Goal: Transaction & Acquisition: Subscribe to service/newsletter

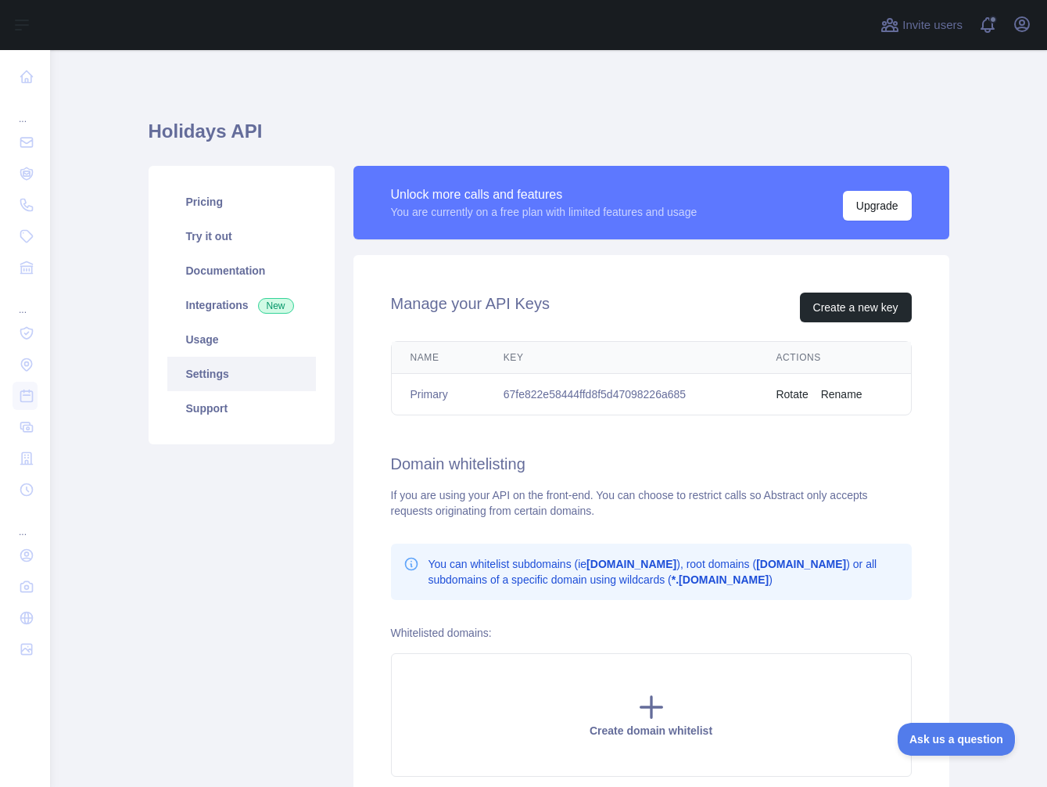
scroll to position [22, 0]
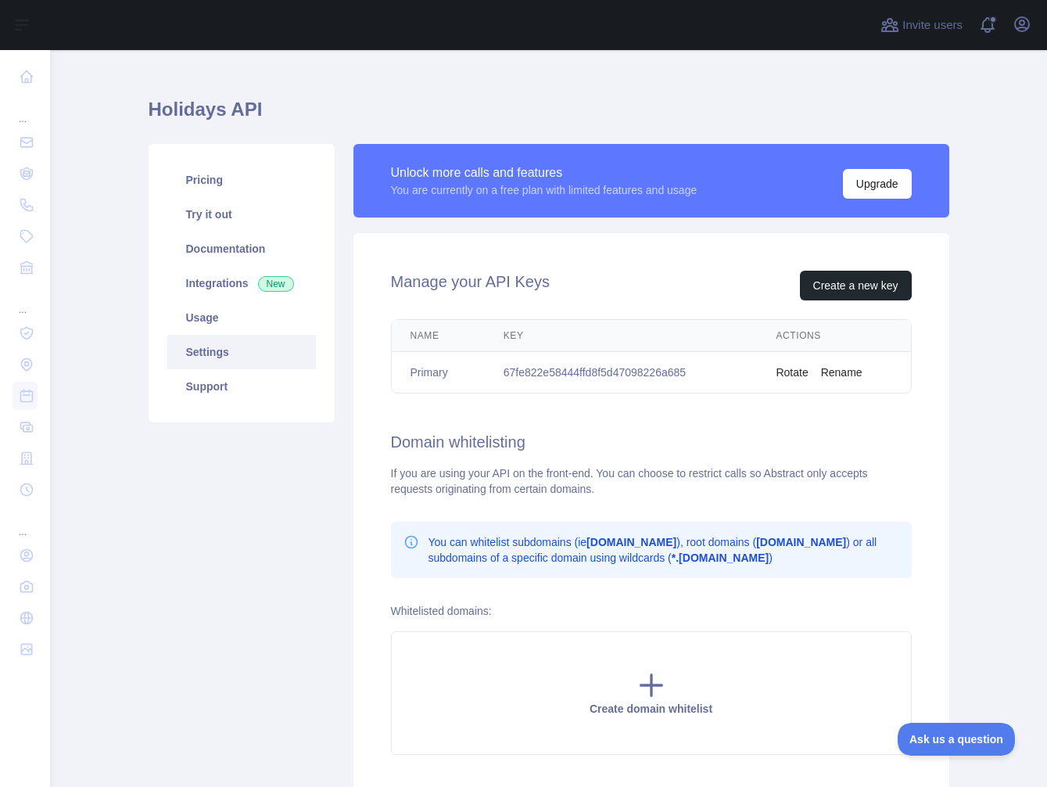
click at [559, 372] on td "67fe822e58444ffd8f5d47098226a685" at bounding box center [621, 372] width 273 height 41
copy td "67fe822e58444ffd8f5d47098226a685"
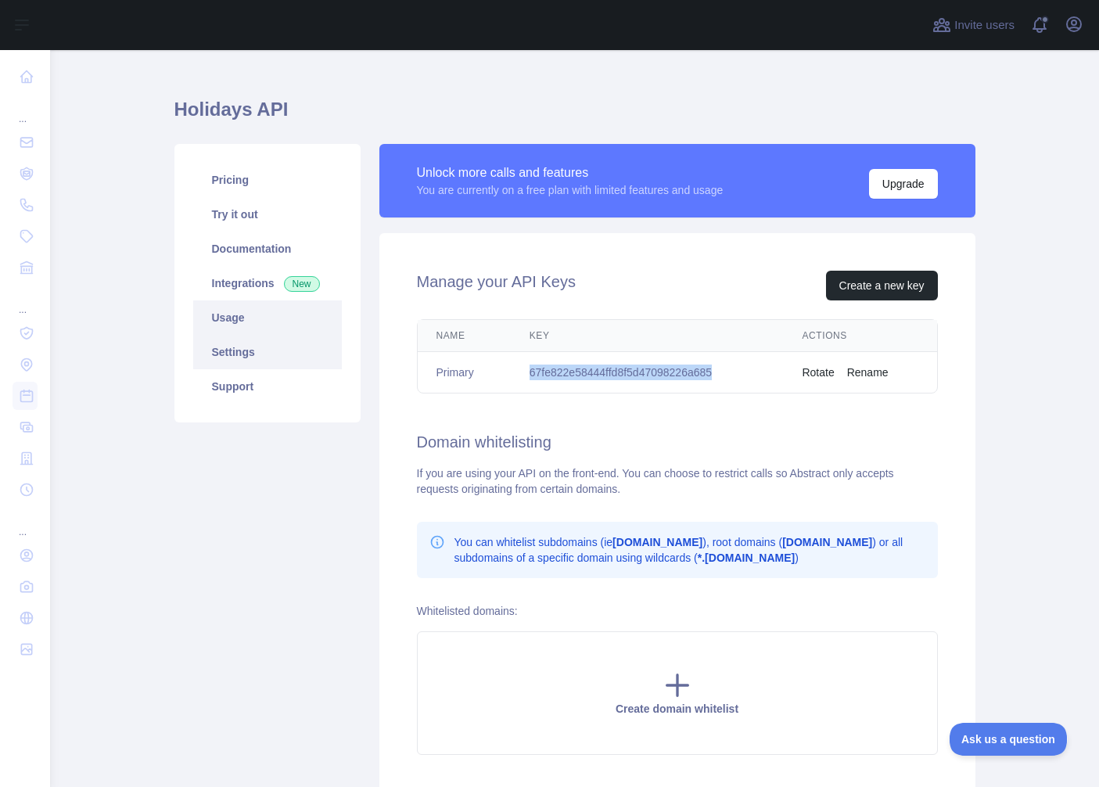
click at [256, 322] on link "Usage" at bounding box center [267, 317] width 149 height 34
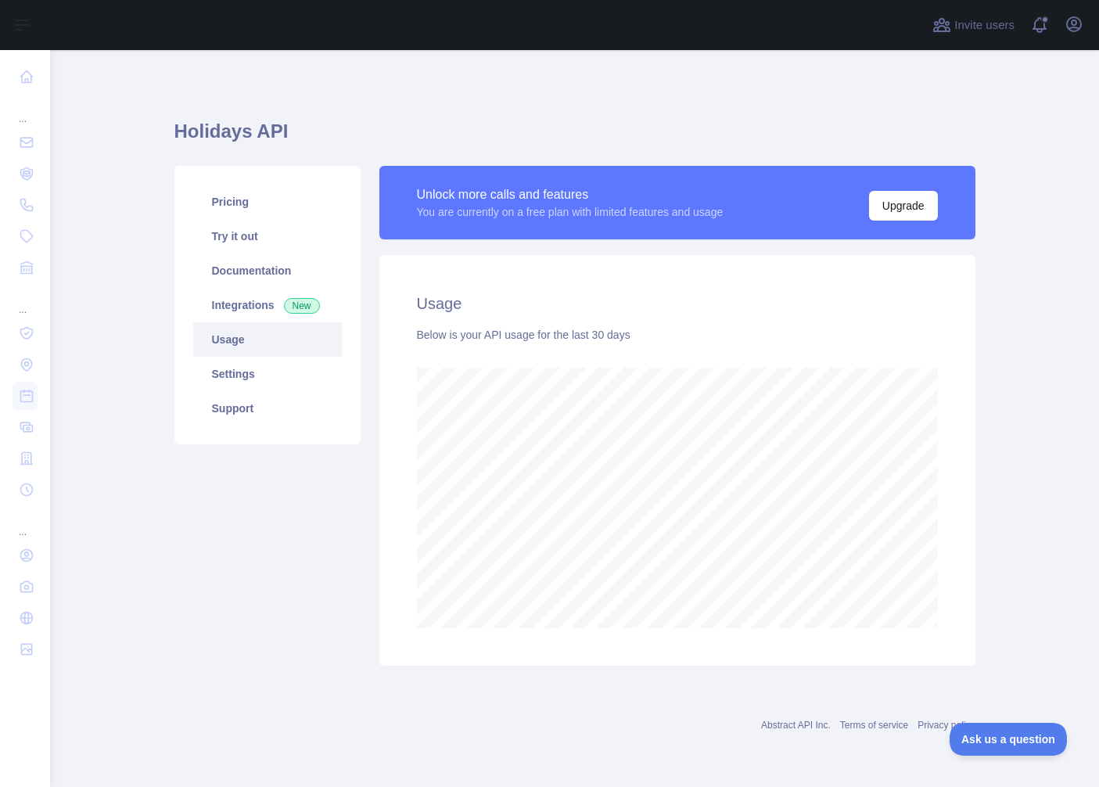
scroll to position [737, 1049]
click at [274, 379] on link "Settings" at bounding box center [267, 374] width 149 height 34
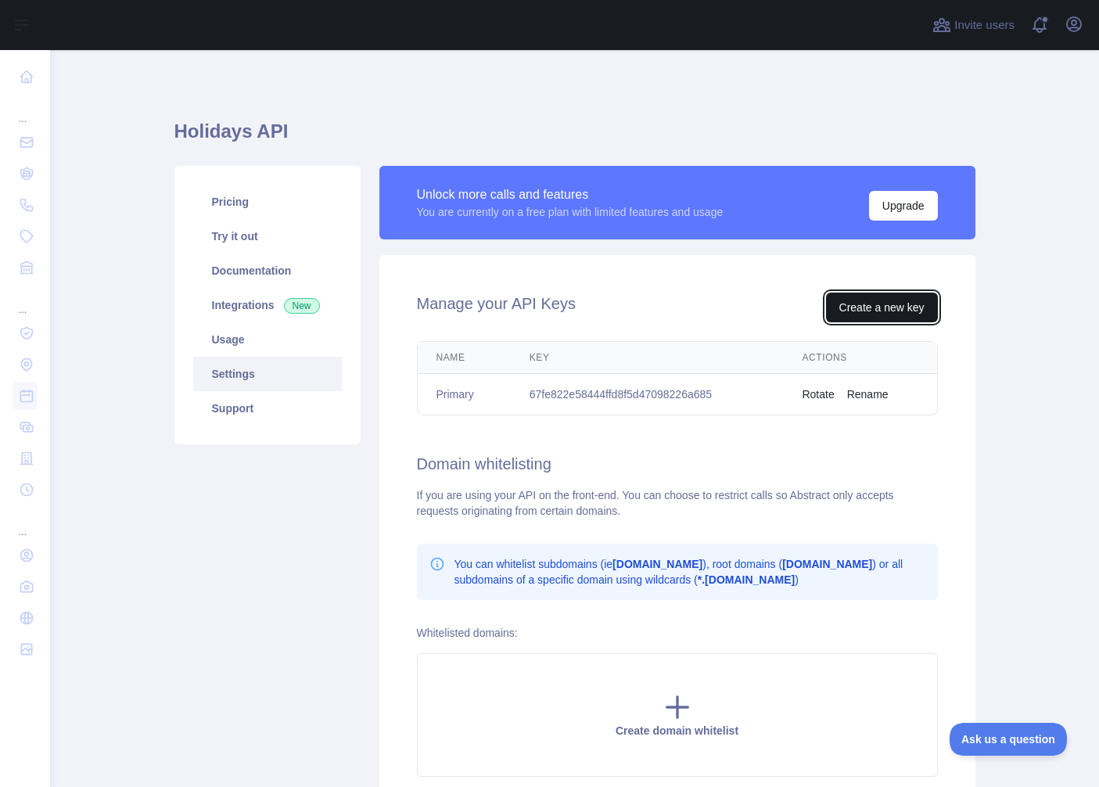
click at [856, 310] on button "Create a new key" at bounding box center [882, 308] width 112 height 30
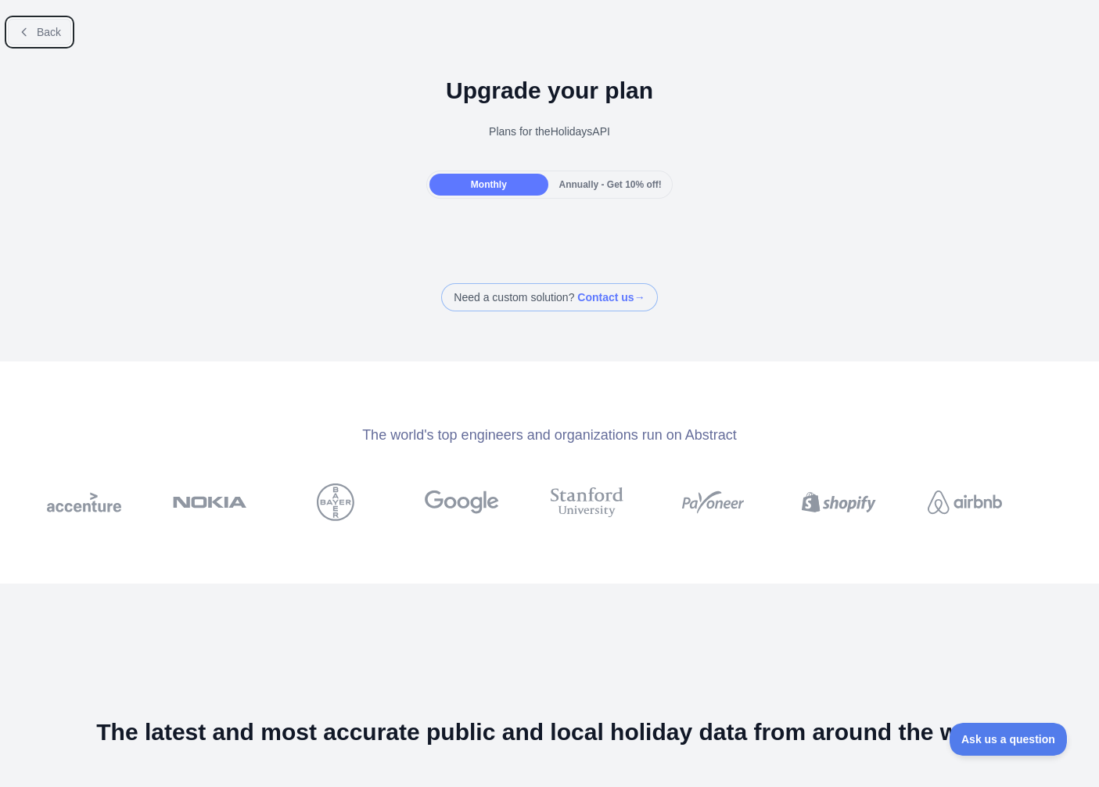
drag, startPoint x: 21, startPoint y: 33, endPoint x: 283, endPoint y: 128, distance: 278.9
click at [22, 34] on icon at bounding box center [24, 32] width 13 height 13
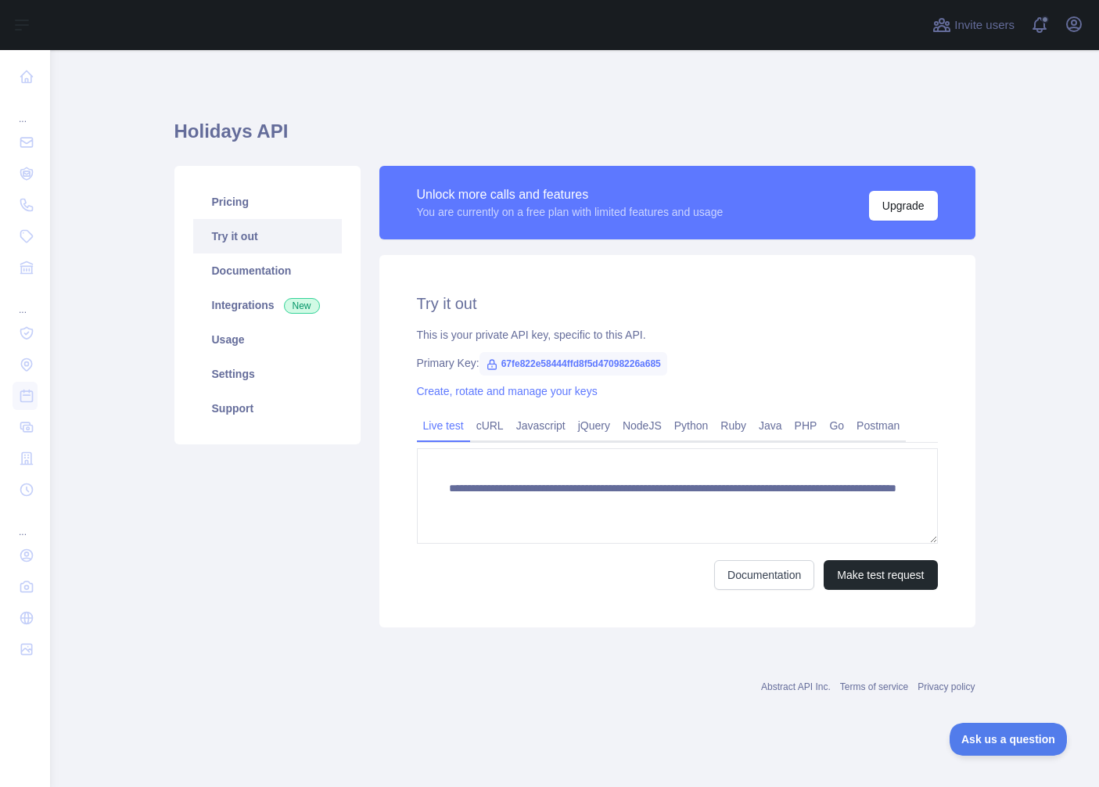
click at [832, 257] on div "**********" at bounding box center [677, 441] width 596 height 372
click at [526, 423] on link "Javascript" at bounding box center [541, 425] width 62 height 25
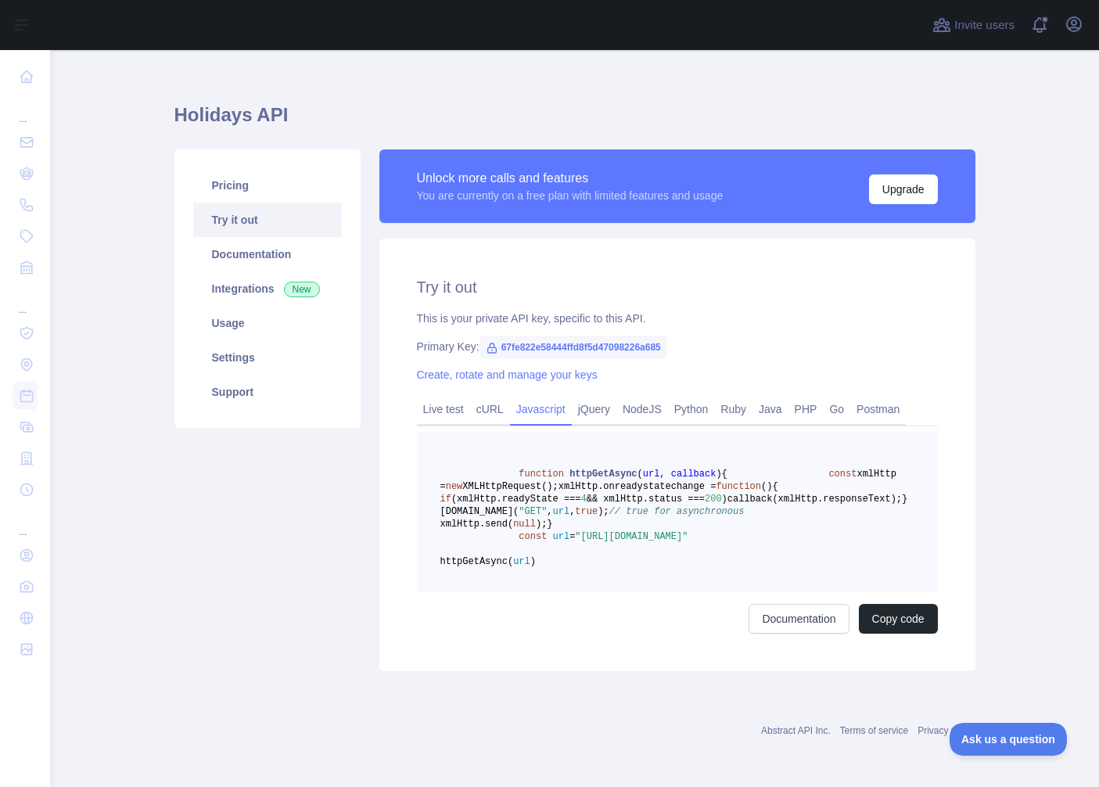
scroll to position [92, 0]
click at [264, 306] on link "Usage" at bounding box center [267, 323] width 149 height 34
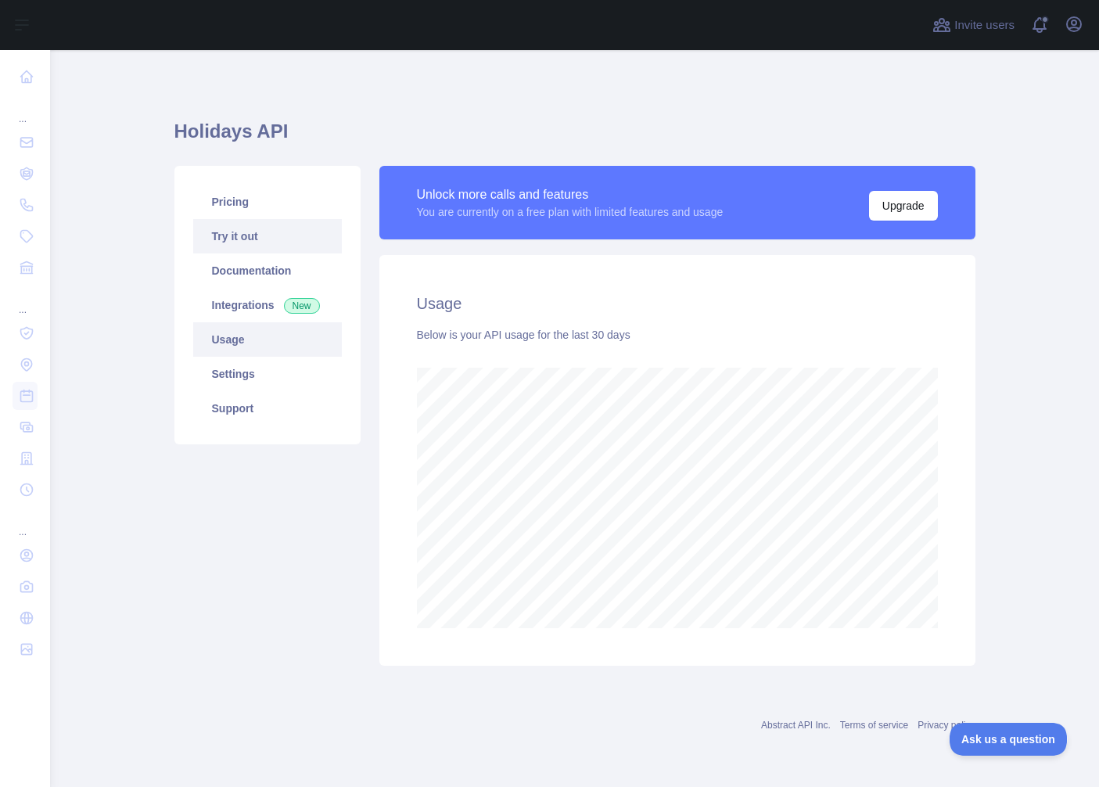
scroll to position [737, 1049]
click at [275, 264] on link "Documentation" at bounding box center [267, 270] width 149 height 34
click at [314, 234] on link "Try it out" at bounding box center [267, 236] width 149 height 34
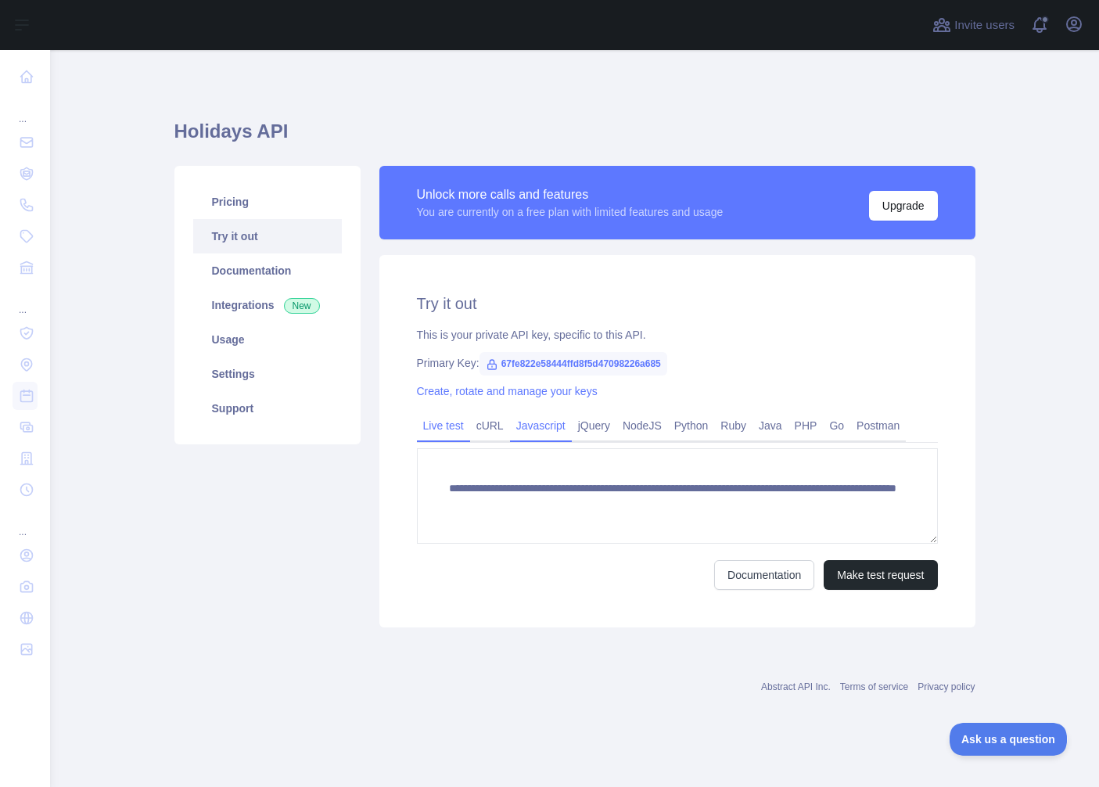
click at [562, 430] on link "Javascript" at bounding box center [541, 425] width 62 height 25
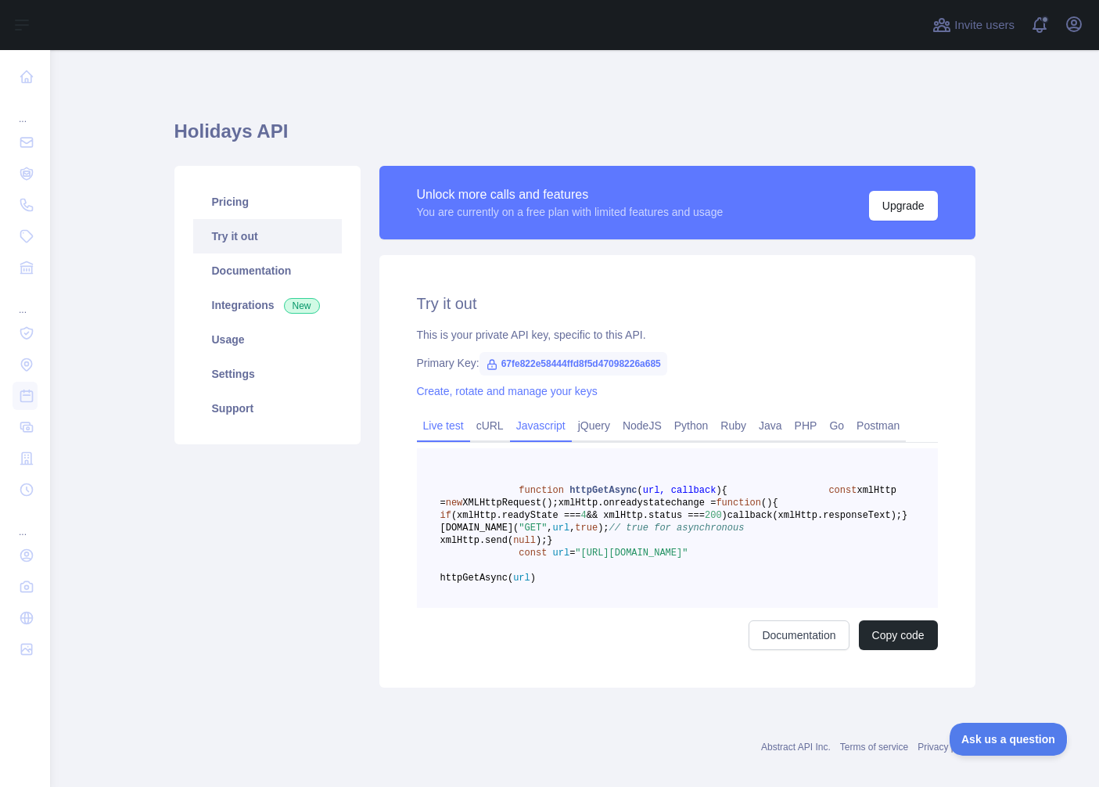
click at [443, 425] on link "Live test" at bounding box center [443, 425] width 53 height 25
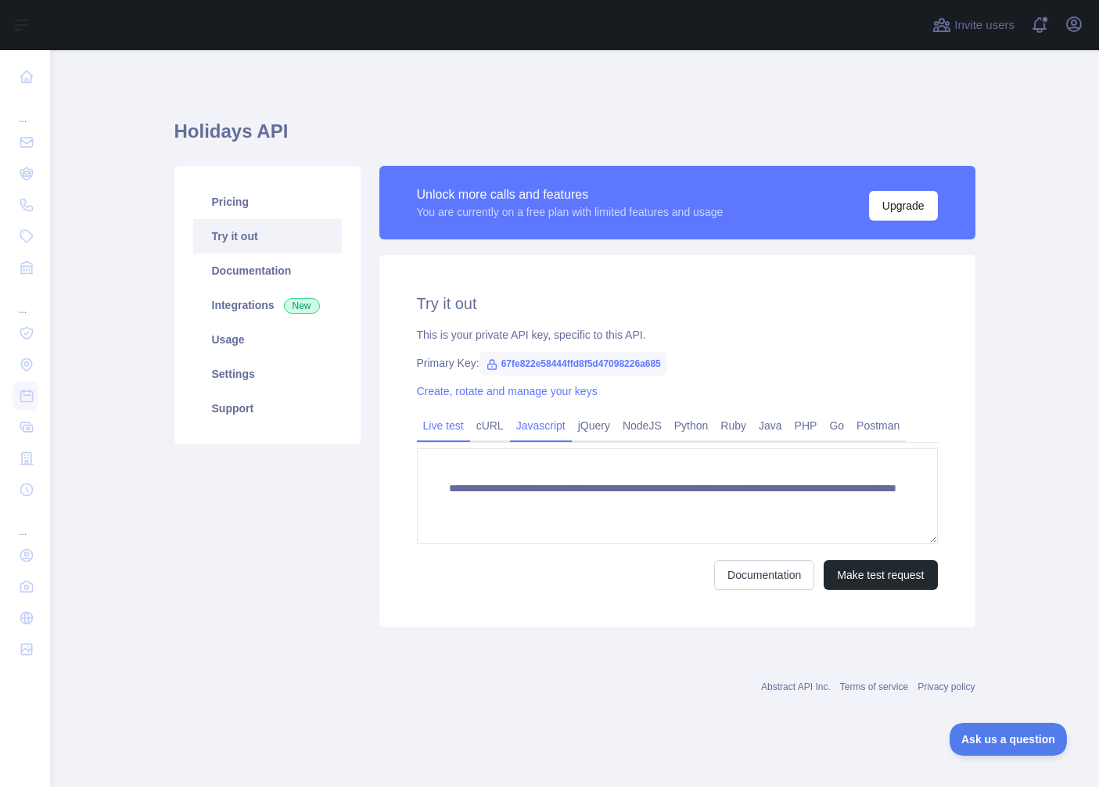
click at [561, 425] on link "Javascript" at bounding box center [541, 425] width 62 height 25
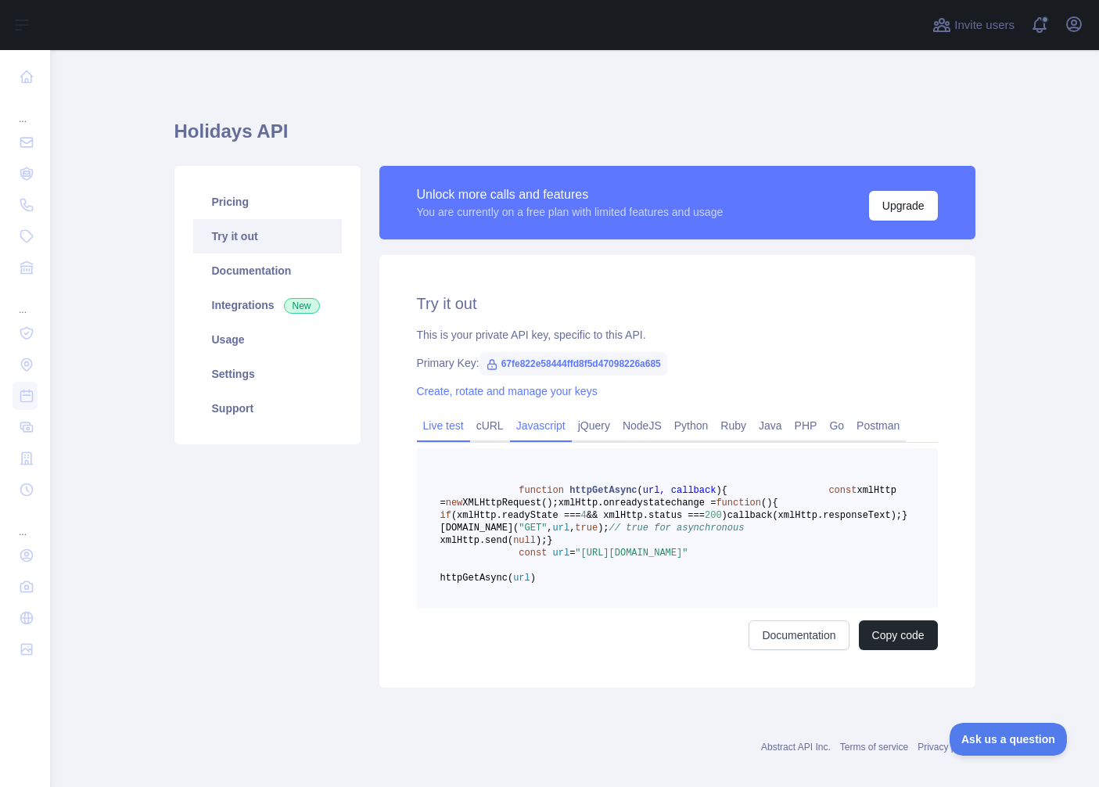
click at [447, 423] on link "Live test" at bounding box center [443, 425] width 53 height 25
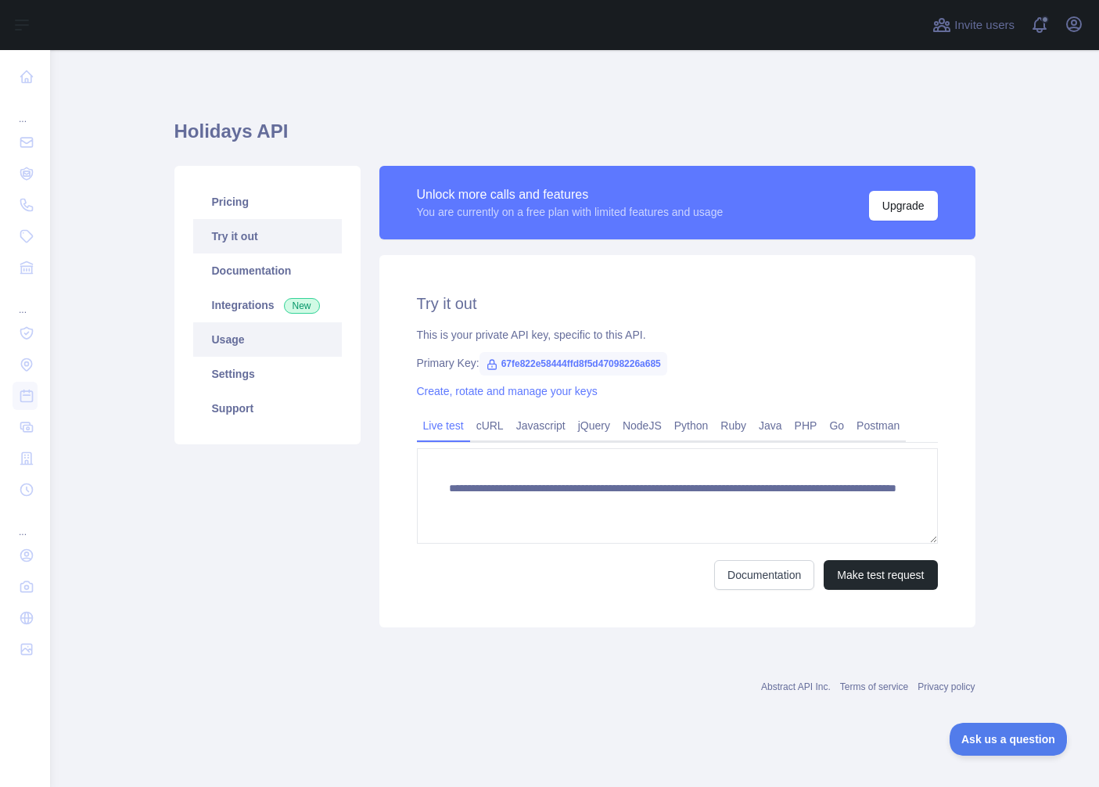
click at [271, 343] on link "Usage" at bounding box center [267, 339] width 149 height 34
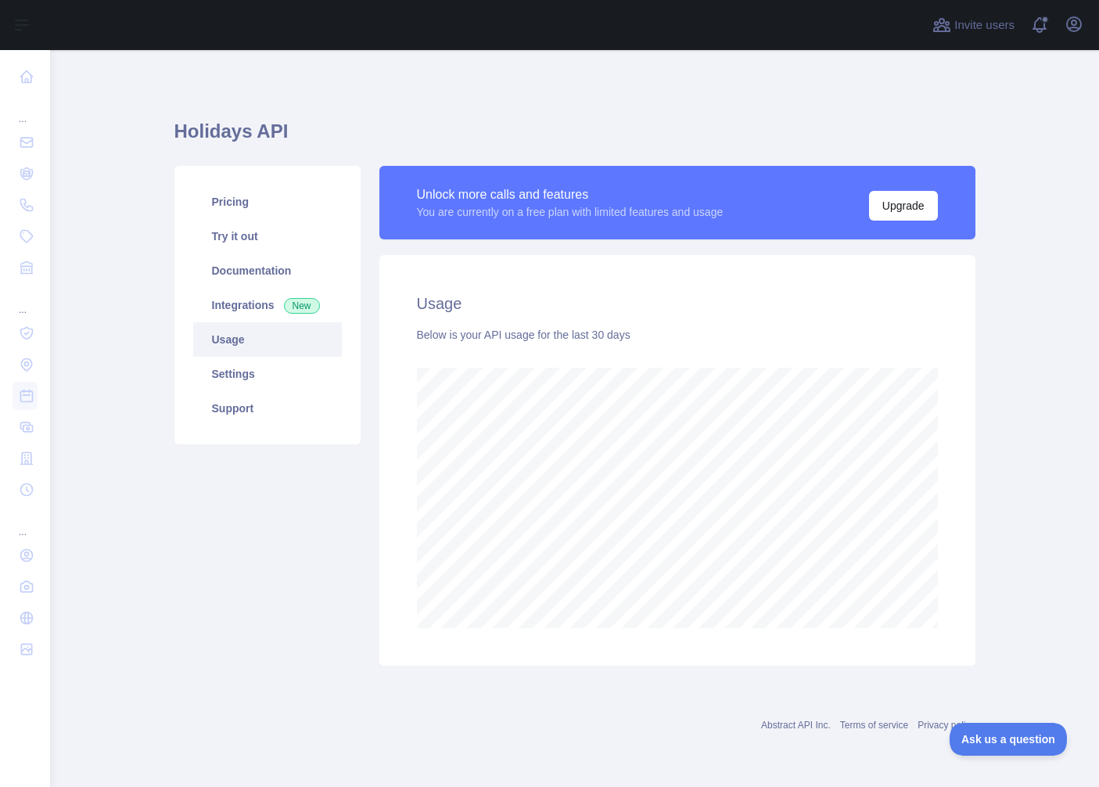
scroll to position [737, 1049]
click at [269, 374] on link "Settings" at bounding box center [267, 374] width 149 height 34
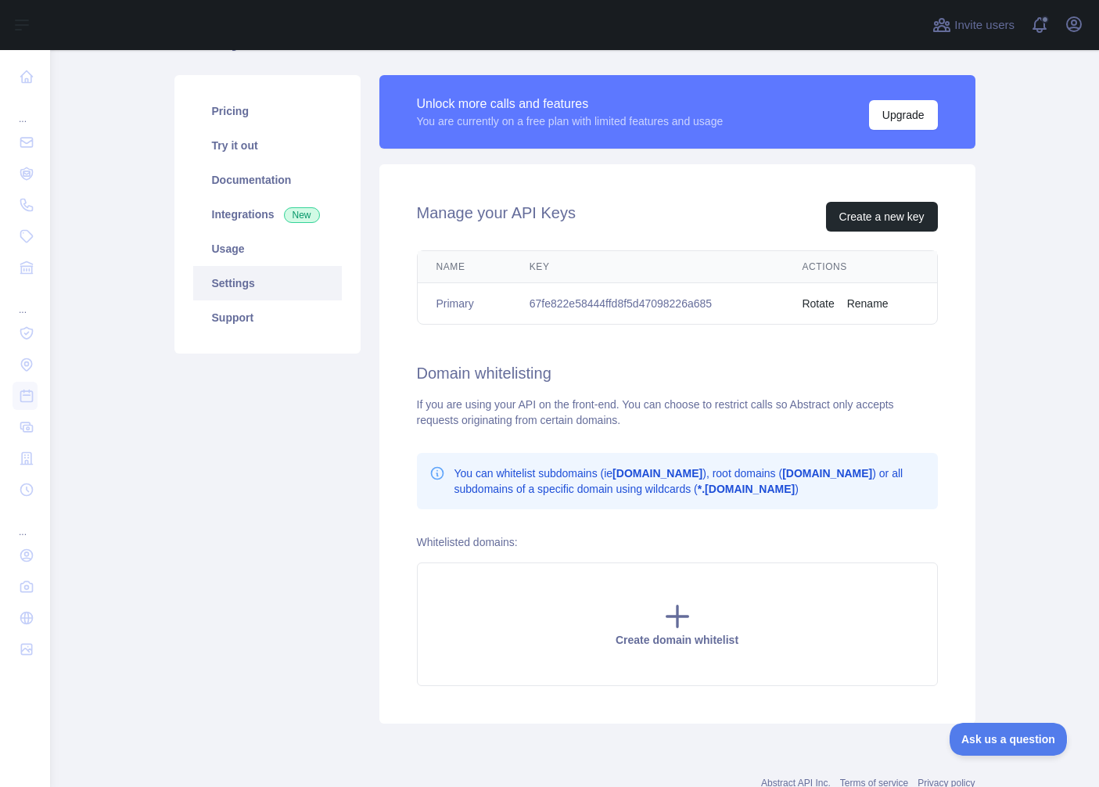
scroll to position [84, 0]
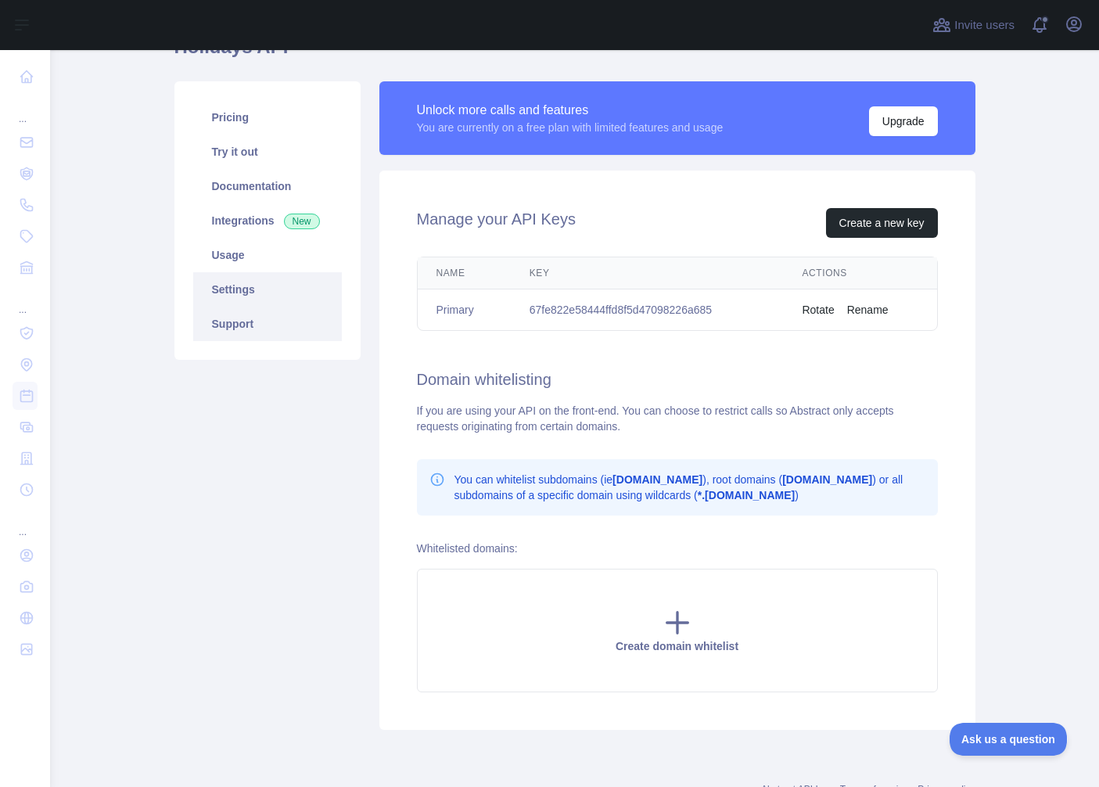
click at [304, 328] on link "Support" at bounding box center [267, 324] width 149 height 34
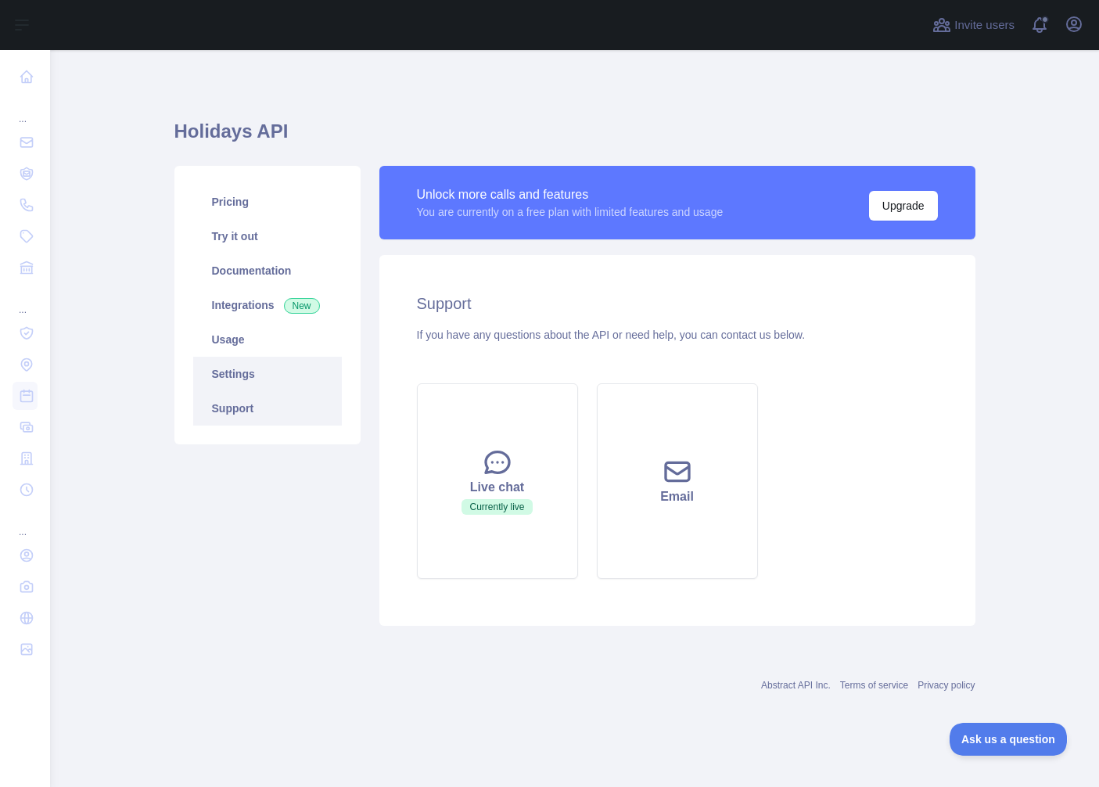
click at [275, 365] on link "Settings" at bounding box center [267, 374] width 149 height 34
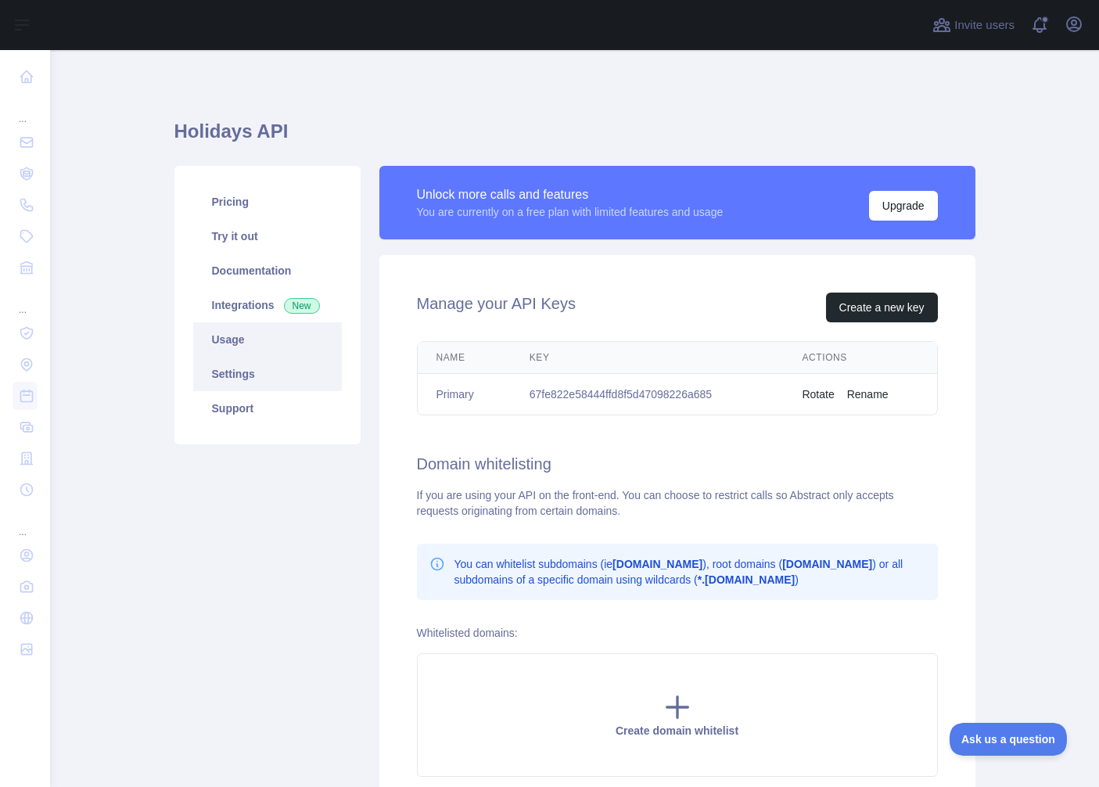
click at [260, 334] on link "Usage" at bounding box center [267, 339] width 149 height 34
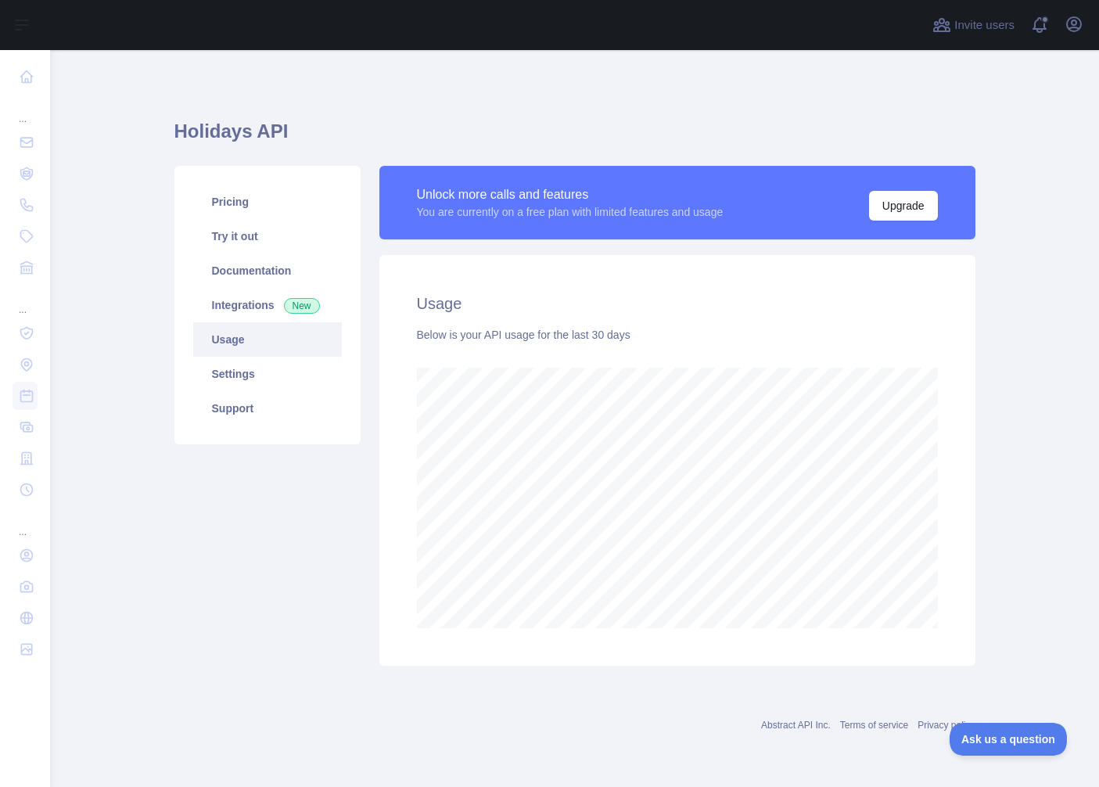
scroll to position [737, 1049]
click at [526, 338] on div "Below is your API usage for the last 30 days" at bounding box center [677, 335] width 521 height 16
click at [269, 274] on link "Documentation" at bounding box center [267, 270] width 149 height 34
click at [905, 200] on button "Upgrade" at bounding box center [903, 206] width 69 height 30
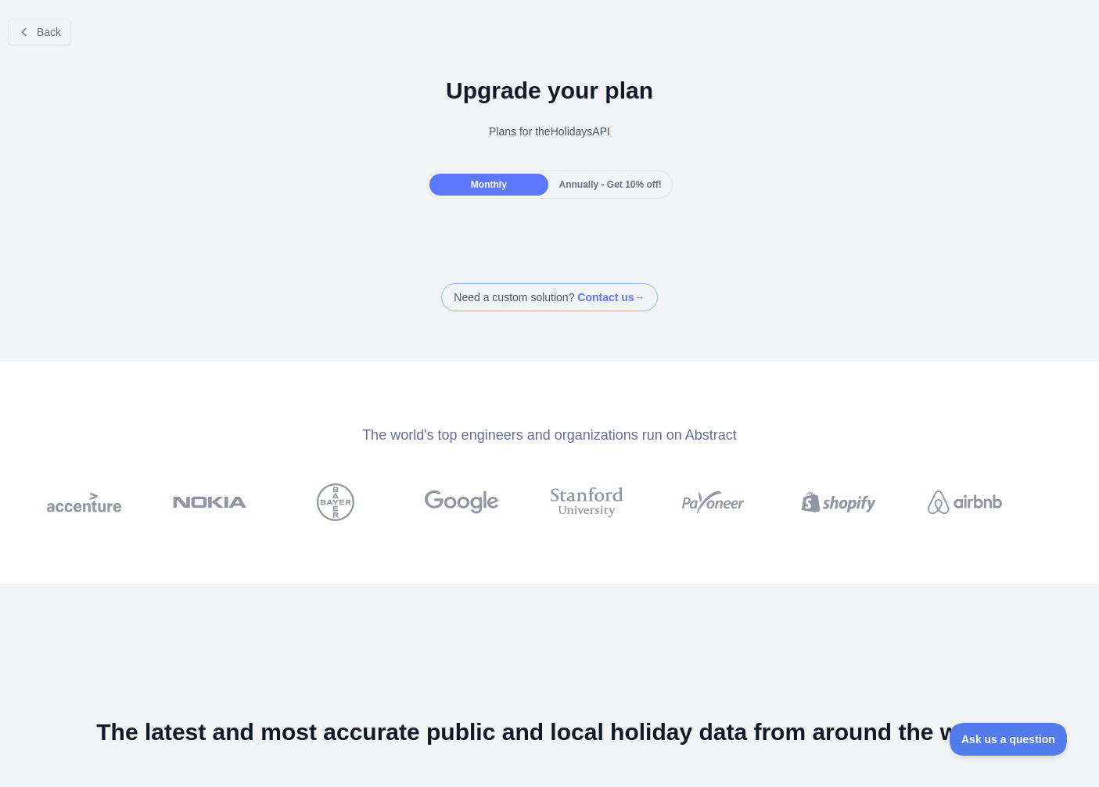
drag, startPoint x: 609, startPoint y: 181, endPoint x: 512, endPoint y: 196, distance: 97.2
click at [609, 181] on span "Annually - Get 10% off!" at bounding box center [610, 184] width 102 height 11
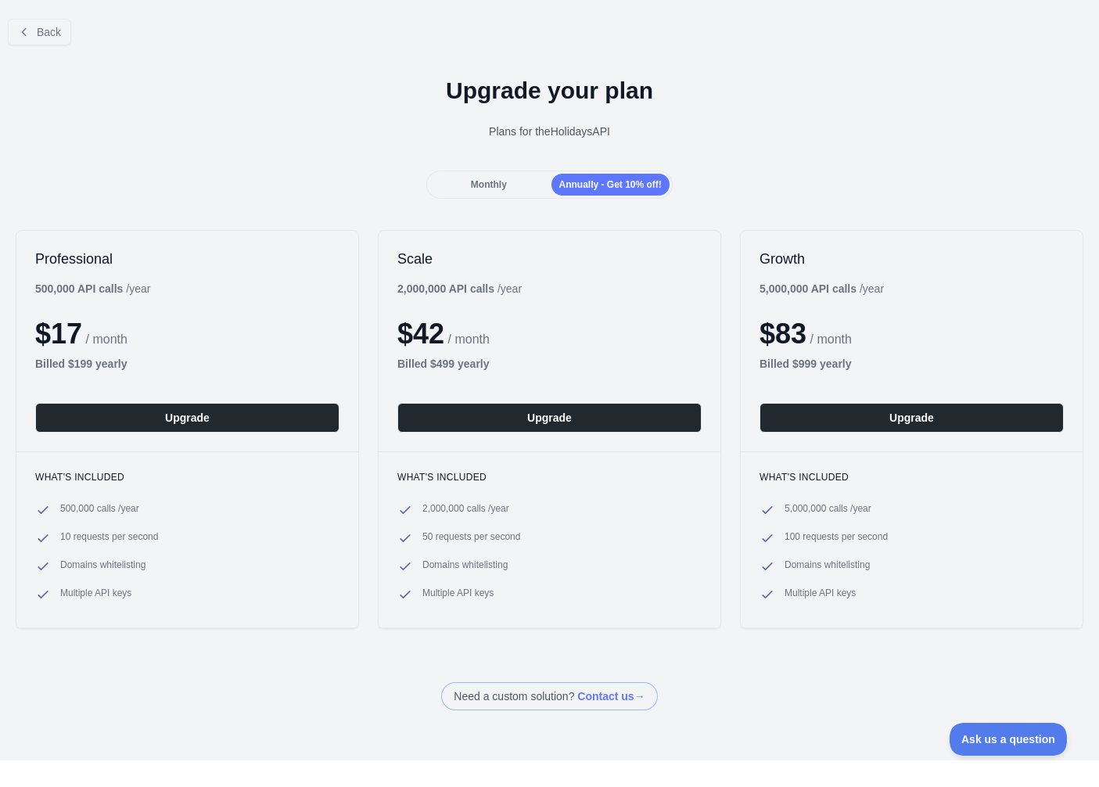
click at [476, 189] on span "Monthly" at bounding box center [489, 184] width 36 height 11
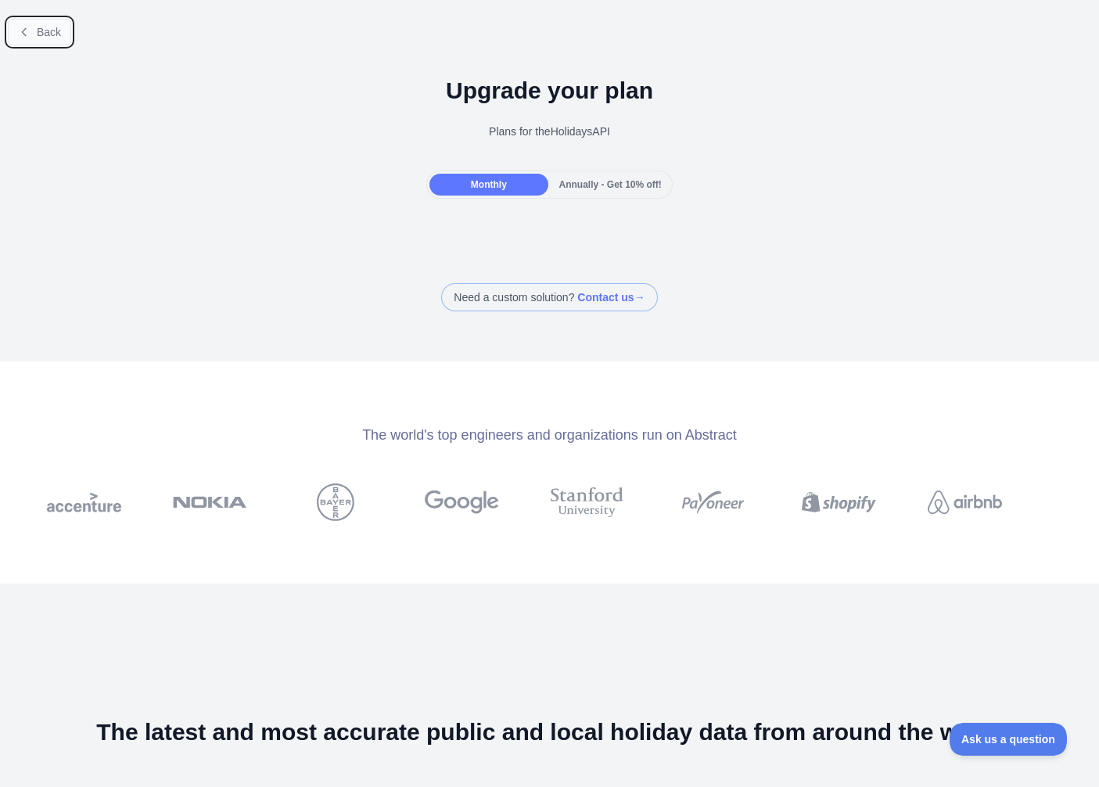
click at [14, 33] on button "Back" at bounding box center [39, 32] width 63 height 27
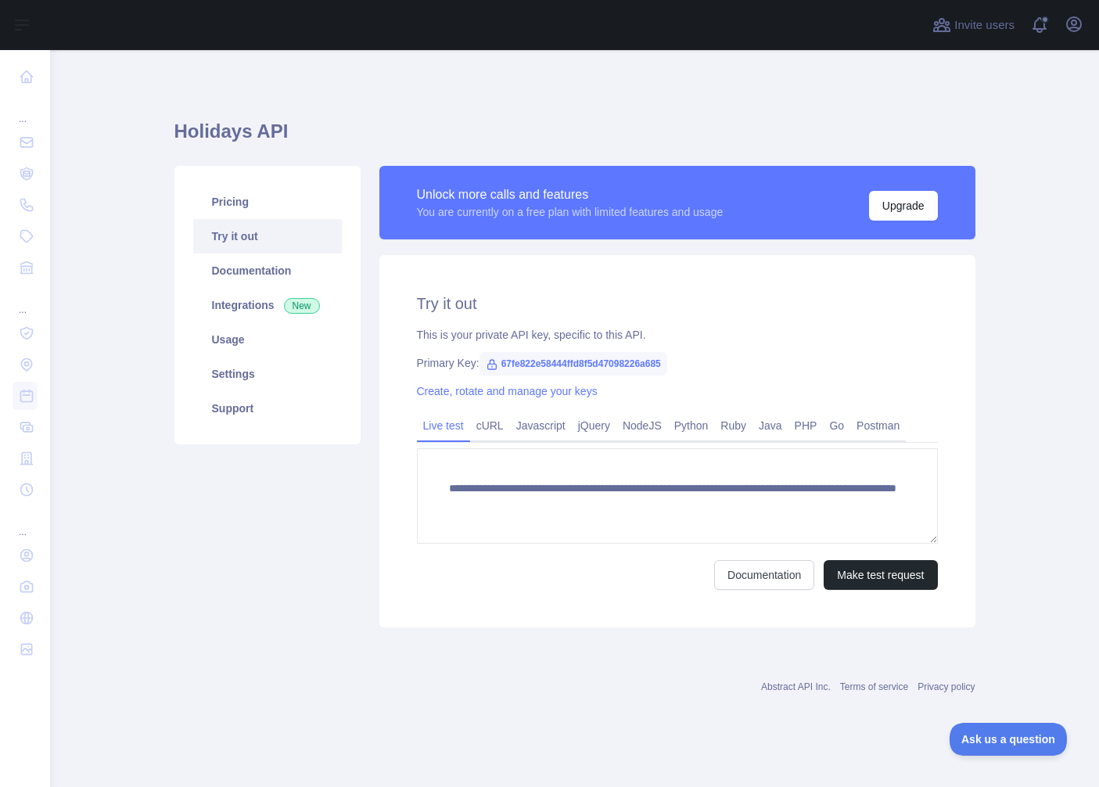
drag, startPoint x: 465, startPoint y: 106, endPoint x: 173, endPoint y: 3, distance: 309.2
click at [465, 106] on div "**********" at bounding box center [574, 369] width 801 height 562
click at [265, 206] on link "Pricing" at bounding box center [267, 202] width 149 height 34
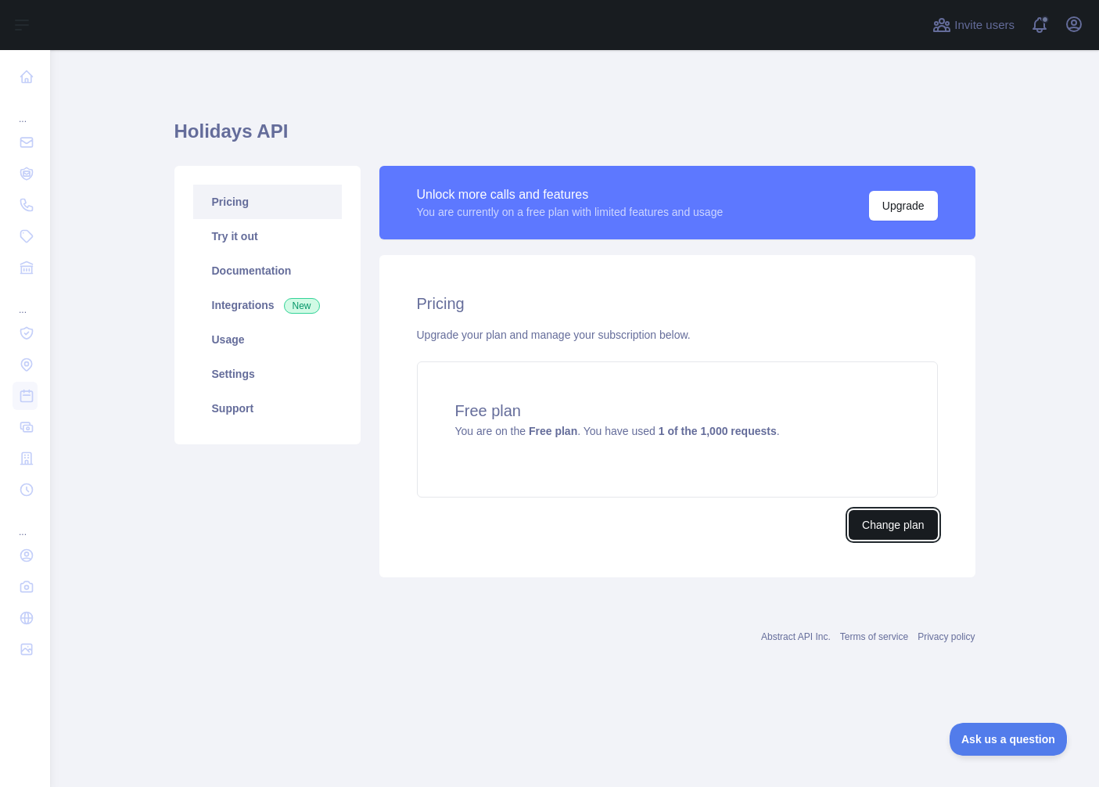
click at [921, 527] on button "Change plan" at bounding box center [893, 525] width 88 height 30
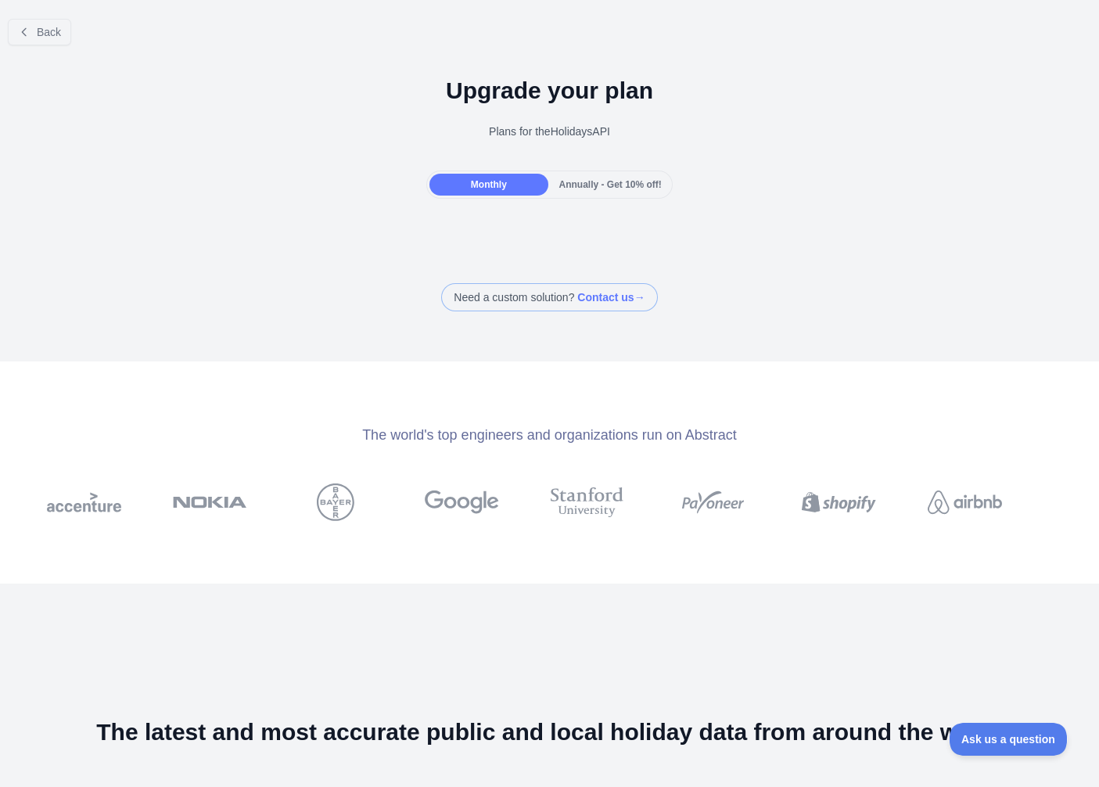
click at [620, 189] on span "Annually - Get 10% off!" at bounding box center [610, 184] width 102 height 11
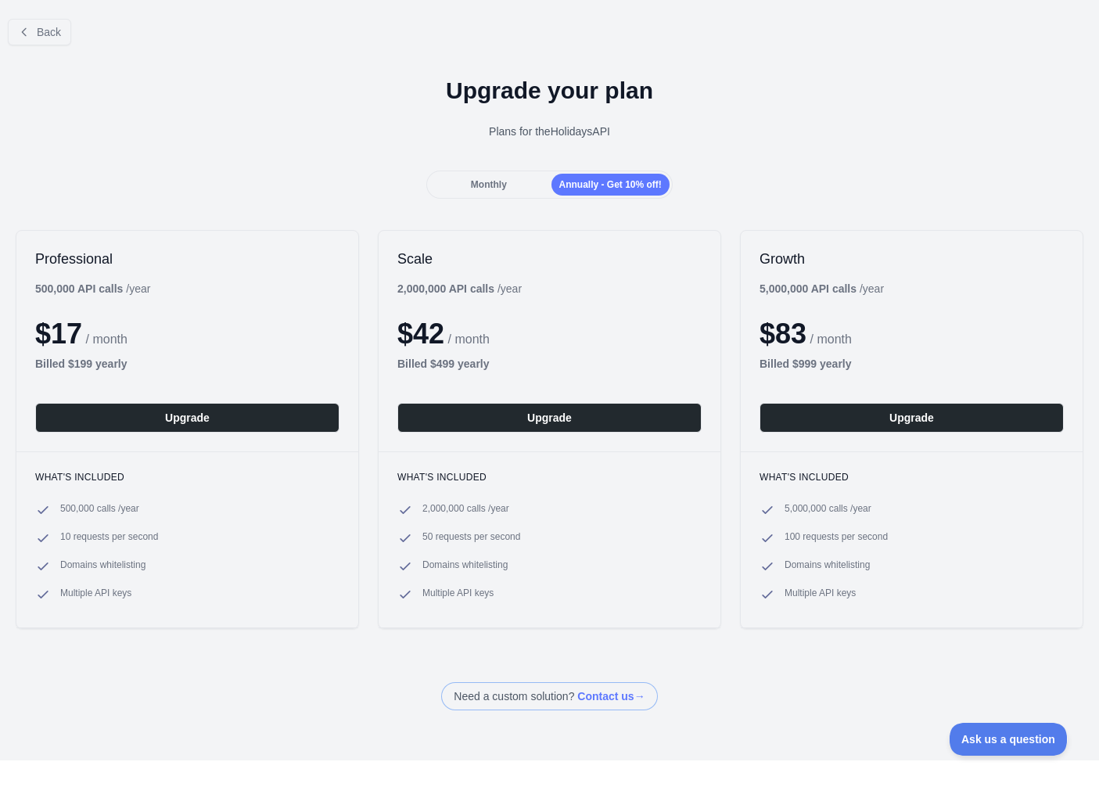
click at [501, 185] on span "Monthly" at bounding box center [489, 184] width 36 height 11
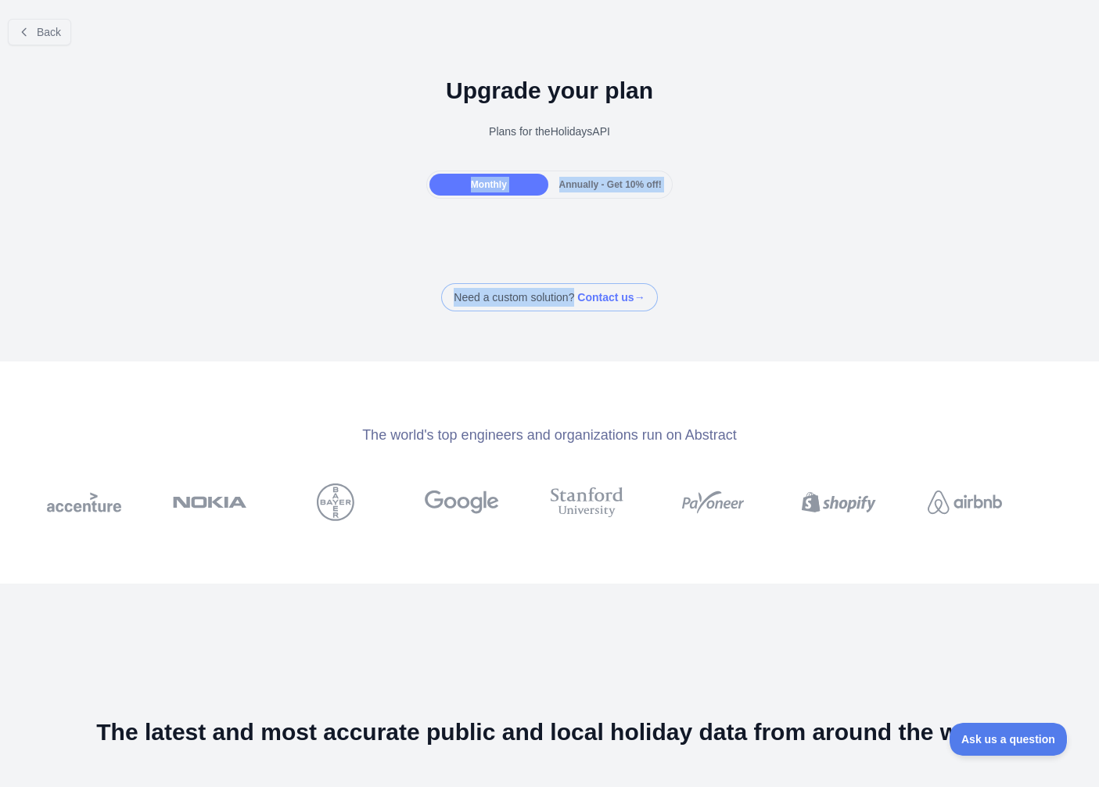
drag, startPoint x: 365, startPoint y: 172, endPoint x: 526, endPoint y: 311, distance: 213.0
click at [530, 310] on div "Back Upgrade your plan Plans for the Holidays API Monthly Annually - Get 10% of…" at bounding box center [549, 158] width 1099 height 305
click at [519, 308] on span at bounding box center [549, 297] width 216 height 28
drag, startPoint x: 174, startPoint y: 171, endPoint x: 92, endPoint y: 90, distance: 115.1
click at [169, 167] on div "Back Upgrade your plan Plans for the Holidays API Monthly Annually - Get 10% of…" at bounding box center [549, 158] width 1099 height 305
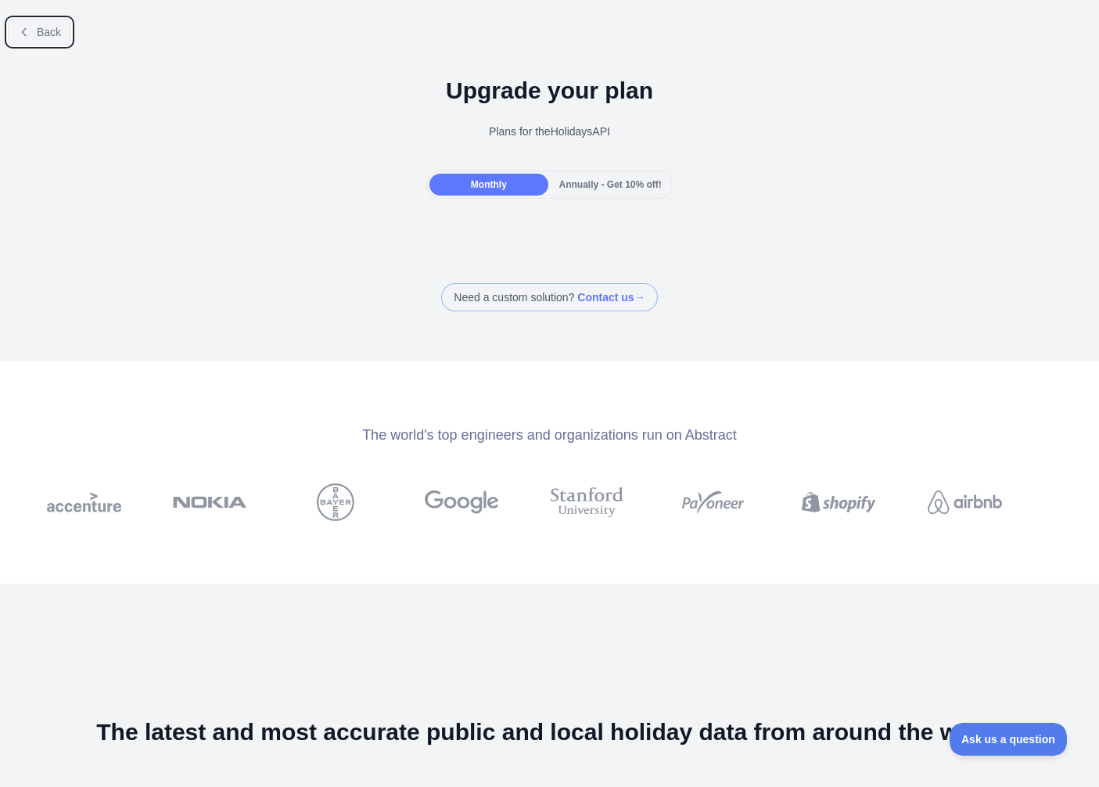
click at [50, 41] on button "Back" at bounding box center [39, 32] width 63 height 27
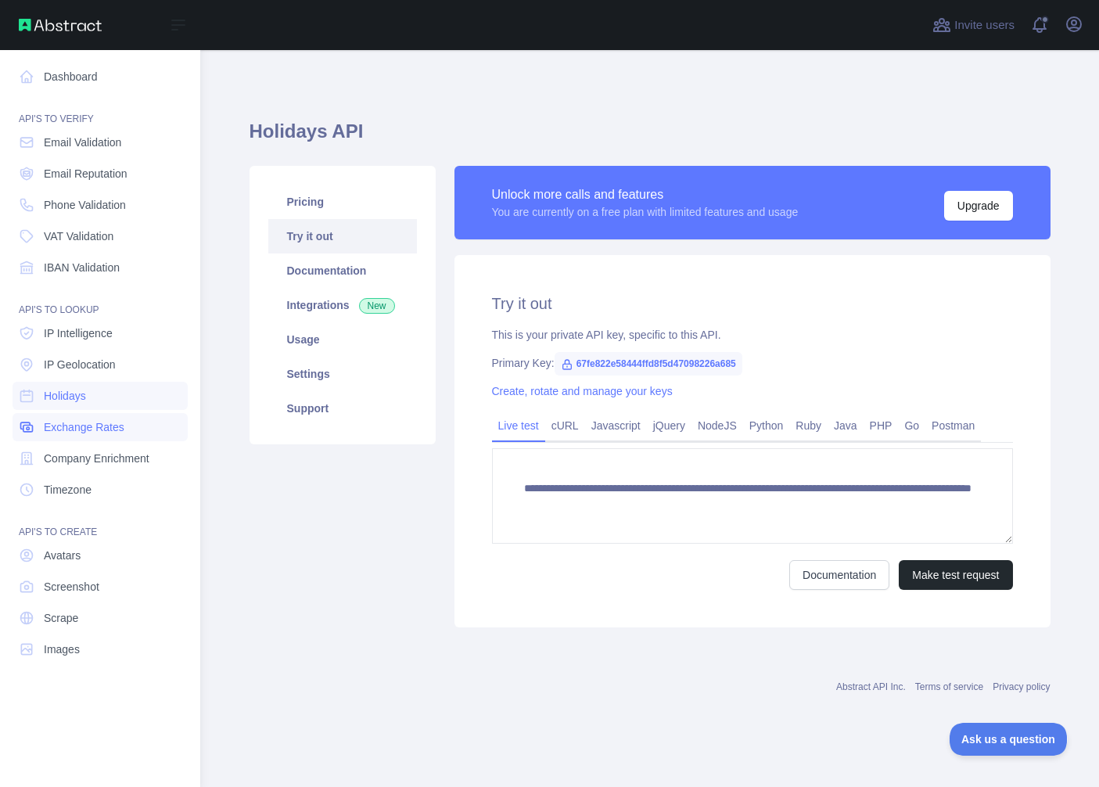
click at [106, 429] on span "Exchange Rates" at bounding box center [84, 427] width 81 height 16
click at [110, 403] on link "Holidays" at bounding box center [100, 396] width 175 height 28
click at [93, 425] on span "Exchange Rates" at bounding box center [84, 427] width 81 height 16
click at [105, 405] on link "Holidays" at bounding box center [100, 396] width 175 height 28
click at [96, 429] on span "Exchange Rates" at bounding box center [84, 427] width 81 height 16
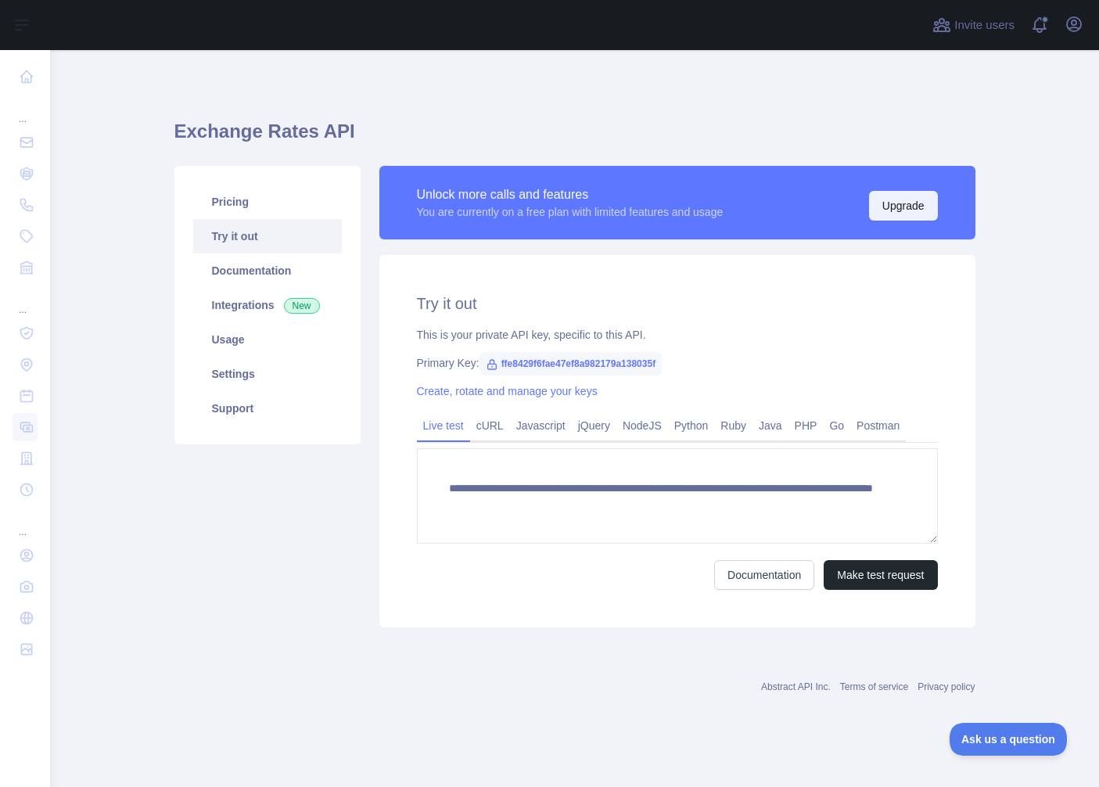
click at [906, 213] on button "Upgrade" at bounding box center [903, 206] width 69 height 30
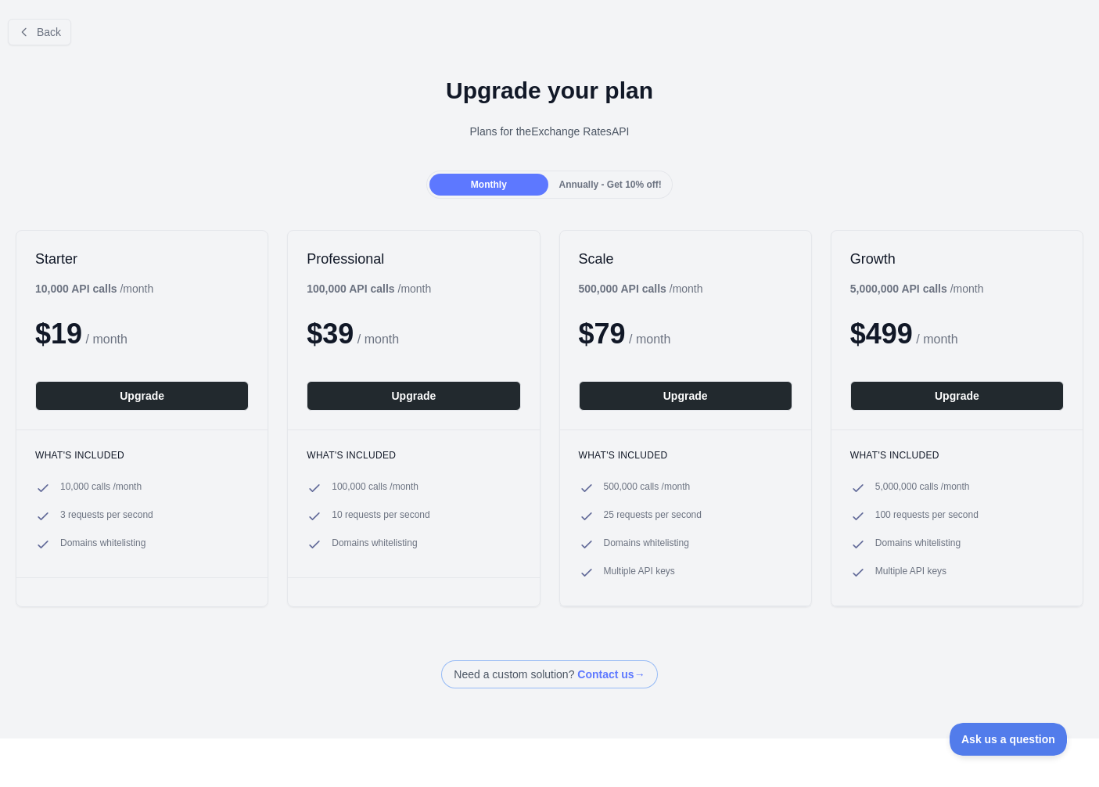
click at [604, 164] on div "Upgrade your plan Plans for the Exchange Rates API" at bounding box center [549, 114] width 1099 height 113
click at [598, 175] on div "Annually - Get 10% off!" at bounding box center [610, 185] width 118 height 22
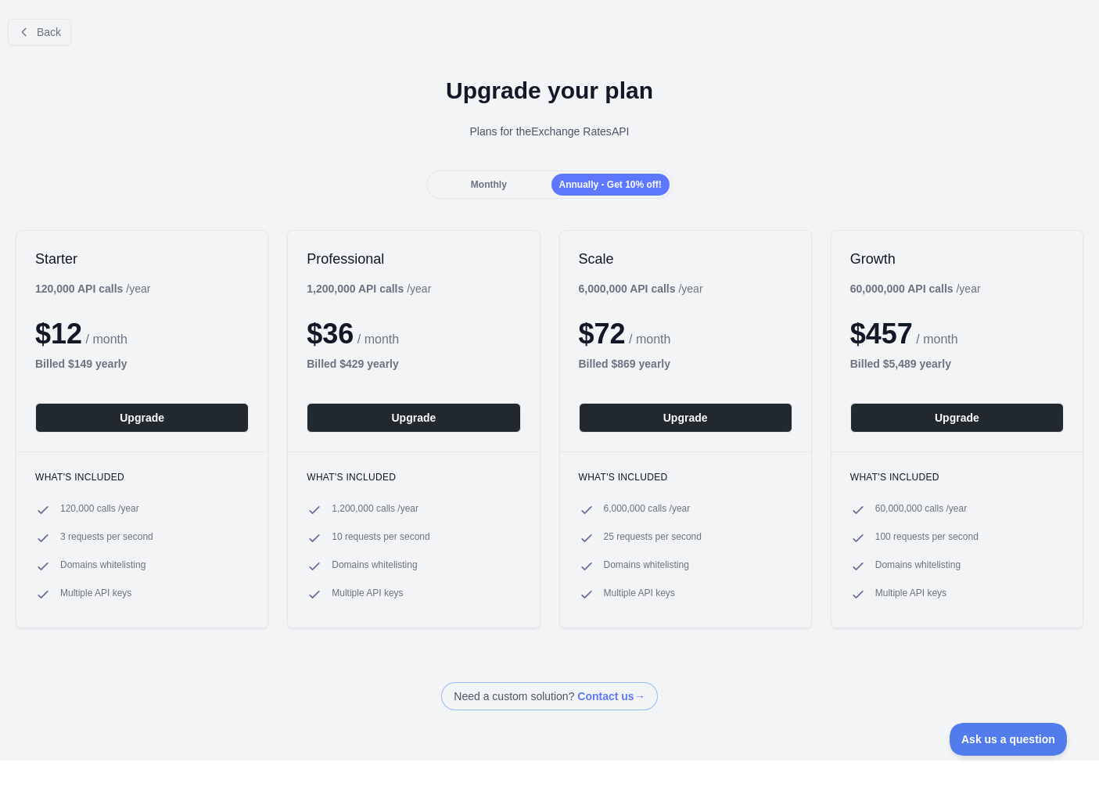
click at [487, 180] on span "Monthly" at bounding box center [489, 184] width 36 height 11
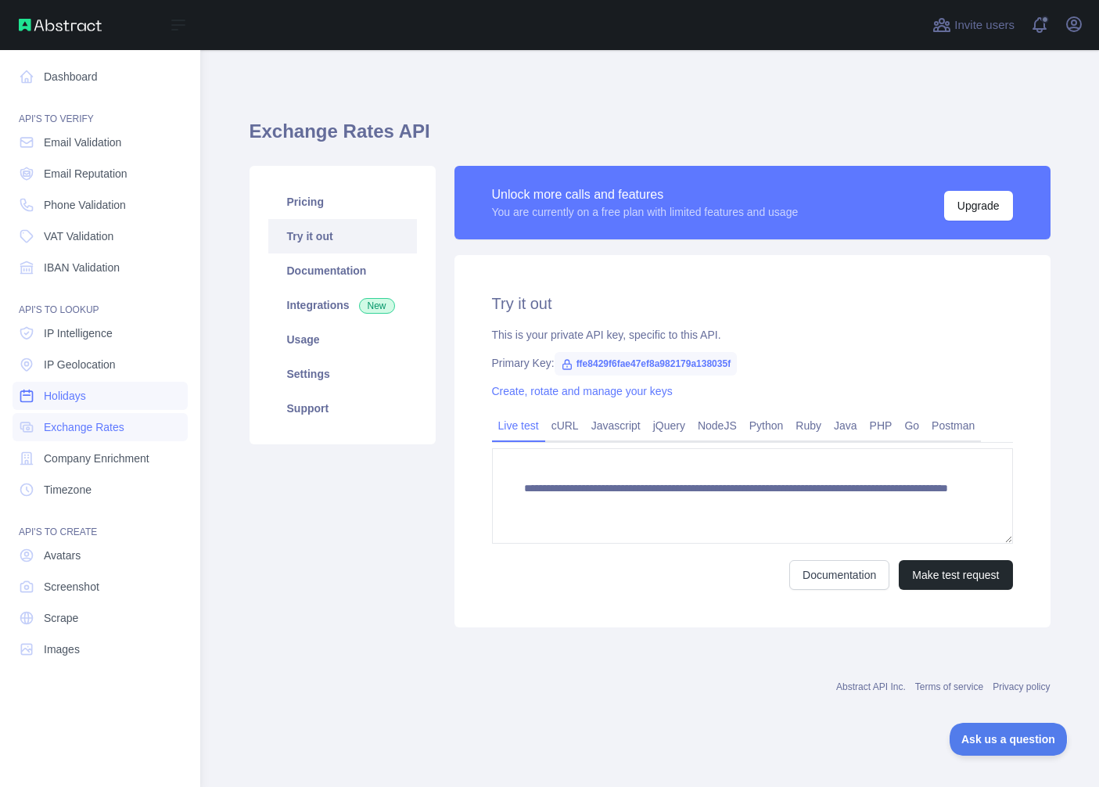
click at [113, 388] on link "Holidays" at bounding box center [100, 396] width 175 height 28
drag, startPoint x: 92, startPoint y: 486, endPoint x: 110, endPoint y: 446, distance: 43.8
click at [92, 485] on span "Timezone" at bounding box center [68, 490] width 48 height 16
click at [114, 399] on link "Holidays" at bounding box center [100, 396] width 175 height 28
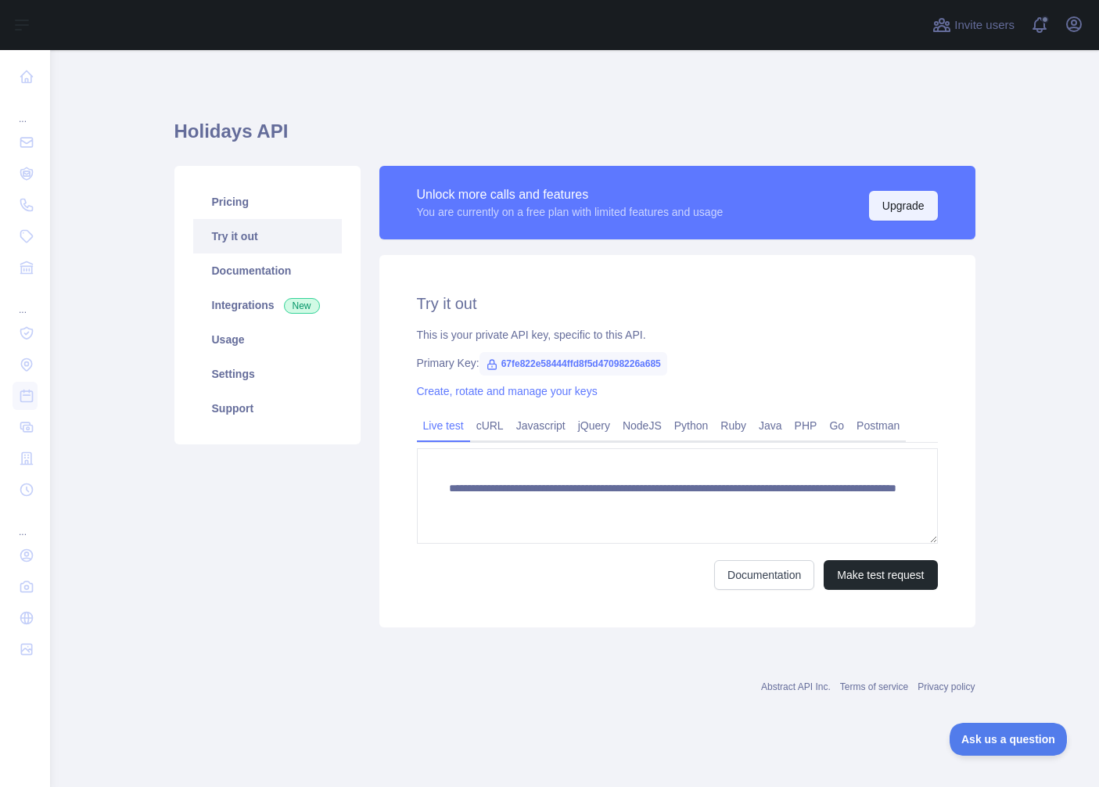
click at [894, 207] on button "Upgrade" at bounding box center [903, 206] width 69 height 30
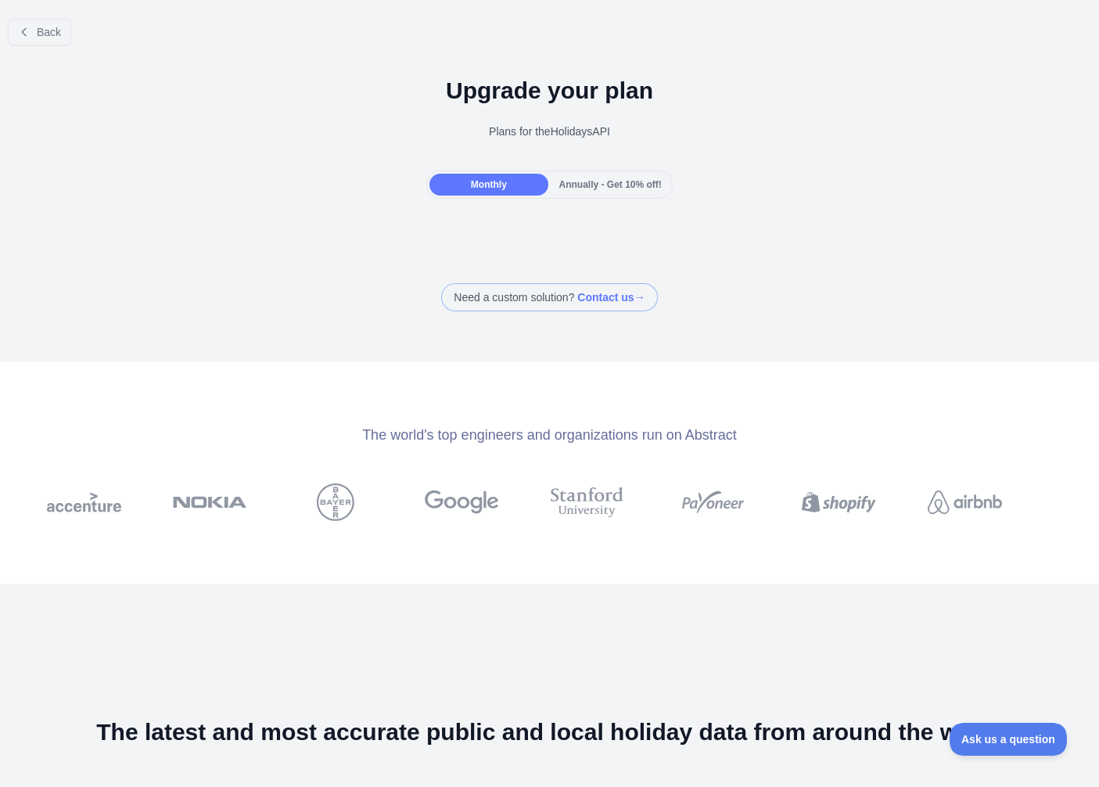
click at [568, 185] on span "Annually - Get 10% off!" at bounding box center [610, 184] width 102 height 11
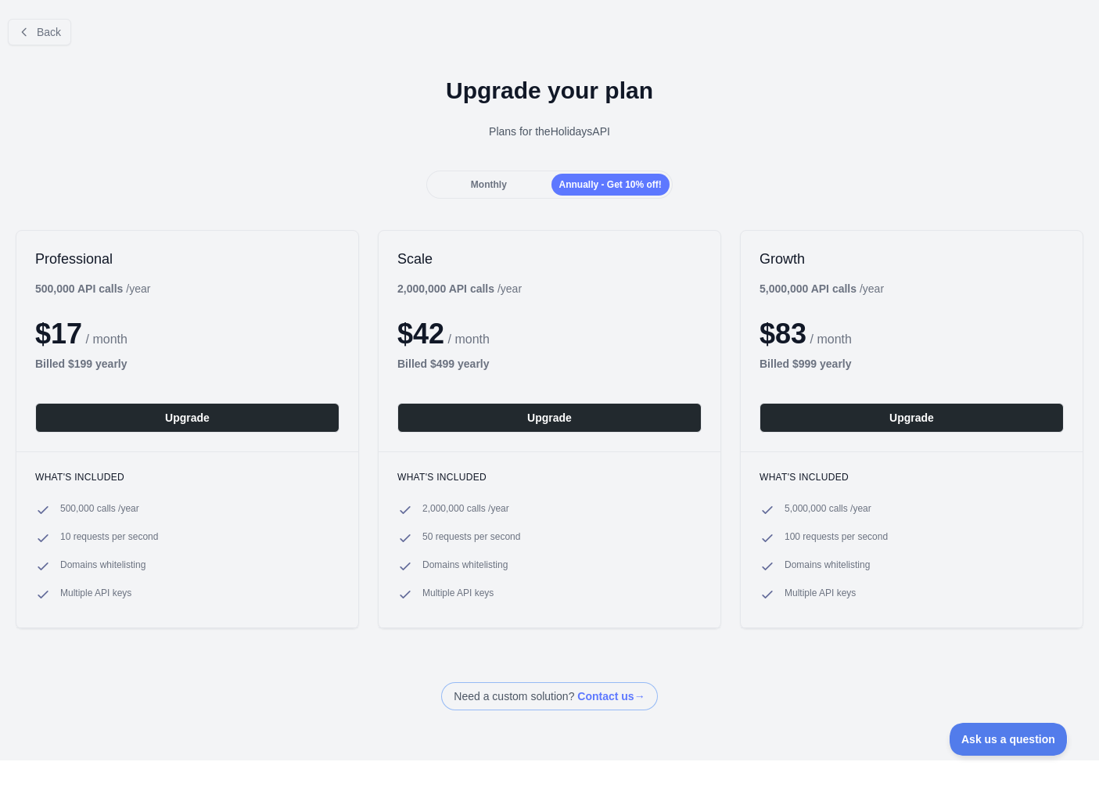
click at [515, 181] on div "Monthly" at bounding box center [488, 185] width 118 height 22
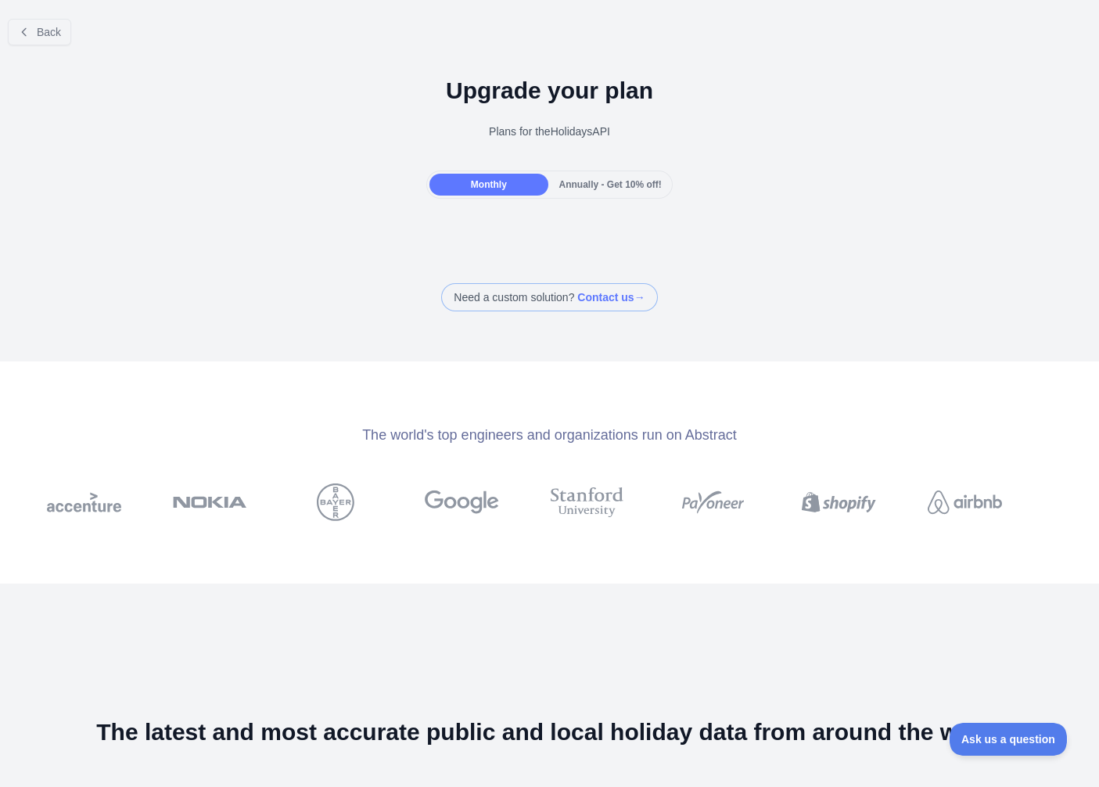
click at [610, 172] on div "Monthly Annually - Get 10% off!" at bounding box center [549, 185] width 246 height 28
click at [572, 184] on span "Annually - Get 10% off!" at bounding box center [610, 184] width 102 height 11
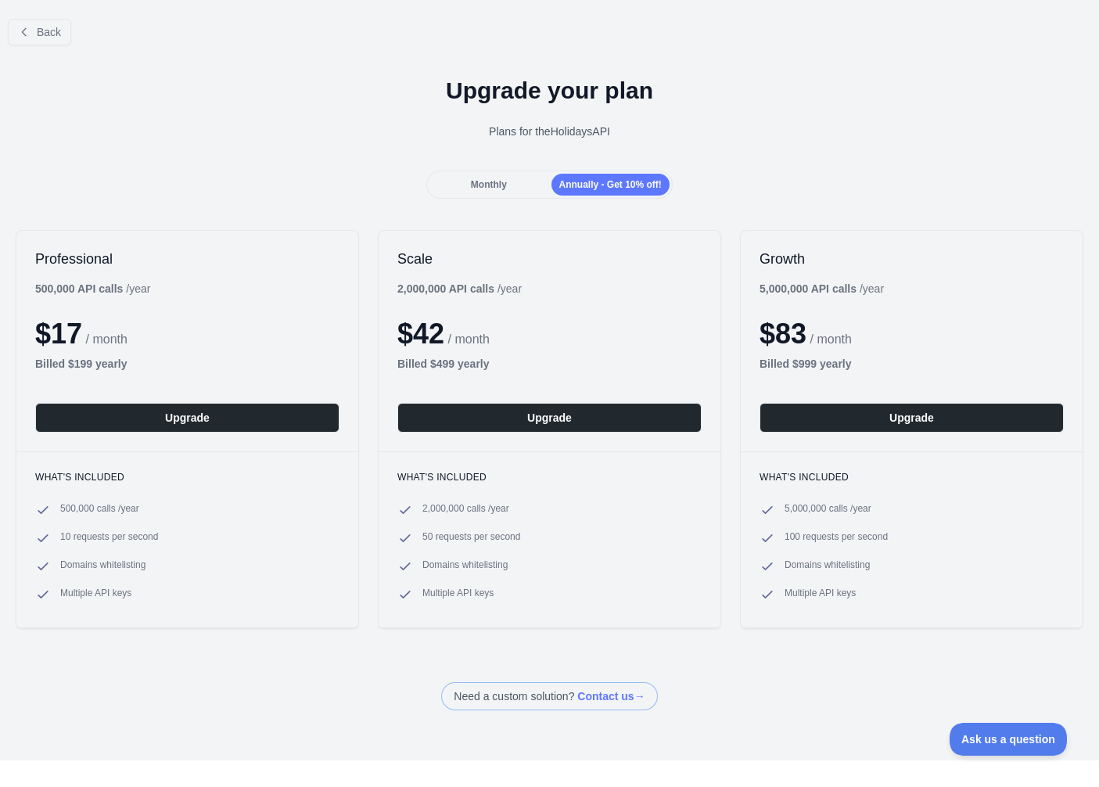
click at [264, 185] on div "Monthly Annually - Get 10% off!" at bounding box center [549, 185] width 1099 height 28
click at [107, 357] on b "Billed $ 199 yearly" at bounding box center [81, 363] width 92 height 13
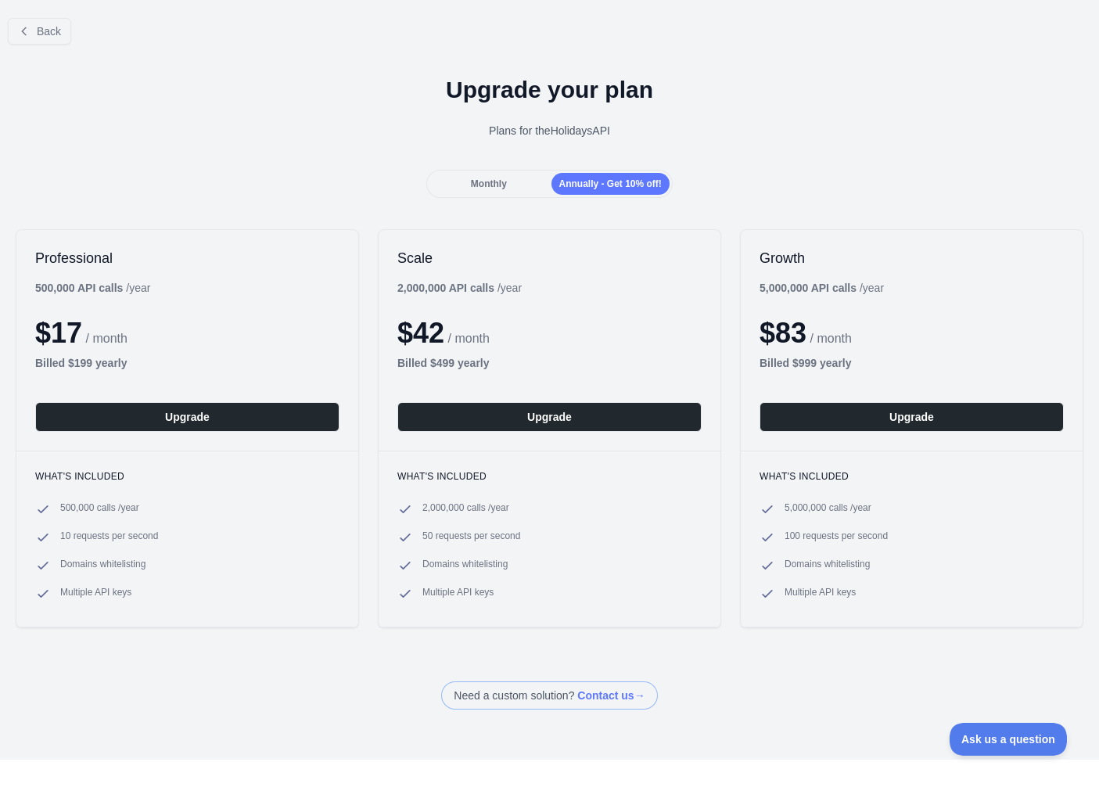
click at [488, 188] on span "Monthly" at bounding box center [489, 183] width 36 height 11
